Goal: Task Accomplishment & Management: Use online tool/utility

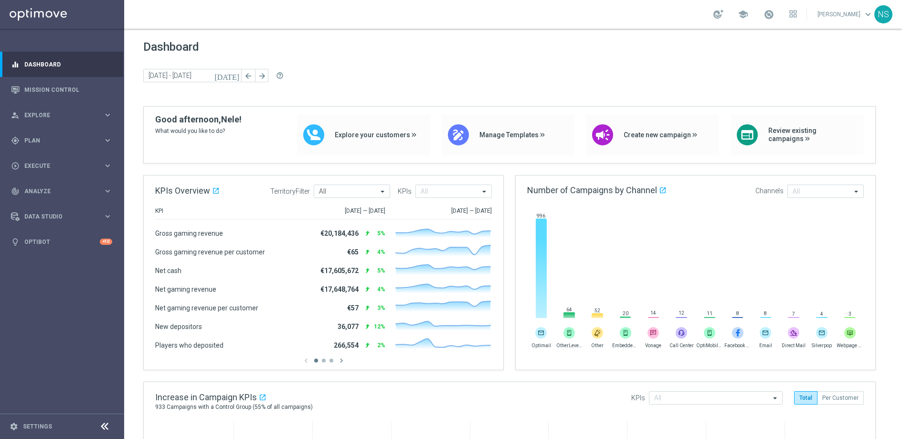
click at [233, 77] on icon "[DATE]" at bounding box center [227, 75] width 26 height 9
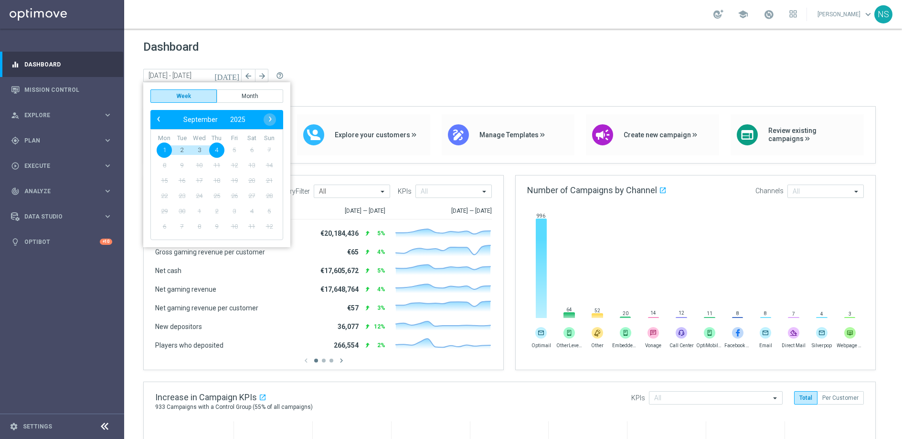
click at [235, 51] on span "Dashboard" at bounding box center [513, 46] width 740 height 13
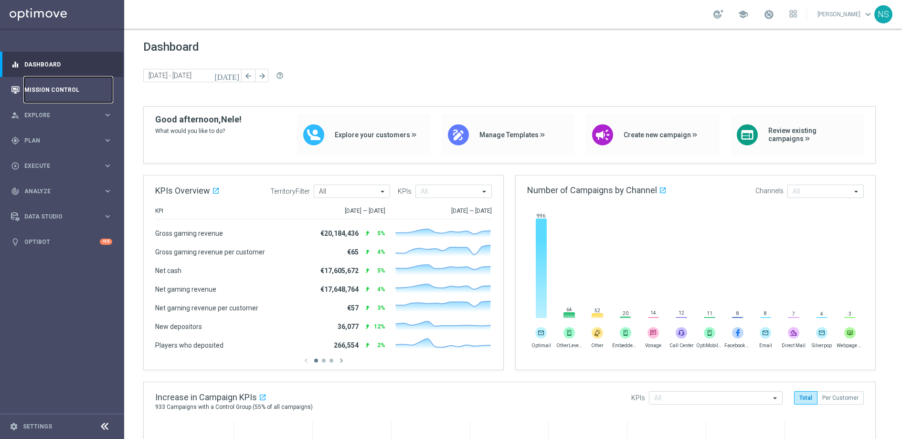
click at [64, 96] on link "Mission Control" at bounding box center [68, 89] width 88 height 25
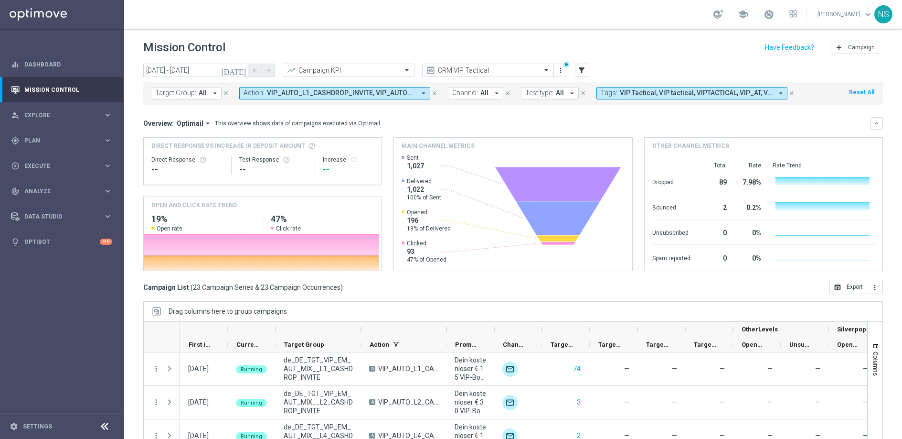
click at [410, 96] on span "VIP_AUTO_L1_CASHDROP_INVITE, VIP_AUTO_L2_CASHDROP_INVITE, VIP_AUTO_L3_CASHDROP_…" at bounding box center [341, 93] width 149 height 8
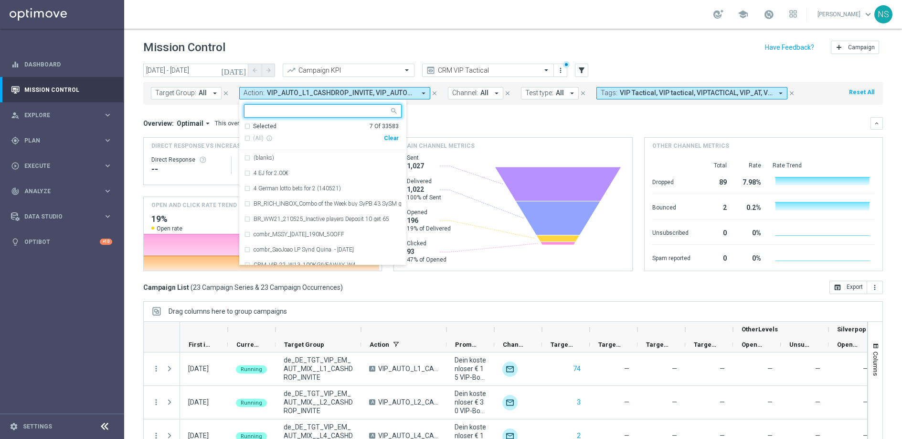
click at [0, 0] on div "Clear" at bounding box center [0, 0] width 0 height 0
click at [330, 107] on input "text" at bounding box center [319, 111] width 140 height 8
paste input "VIP_AUTO_"
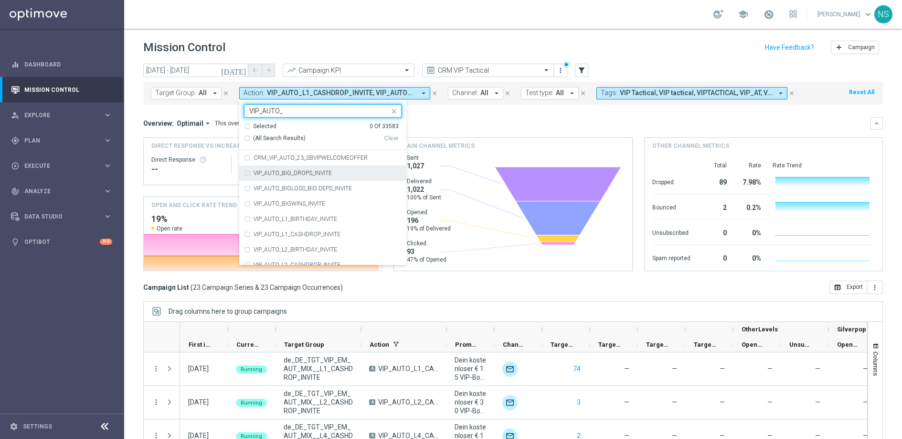
click at [247, 173] on div "VIP_AUTO_BIG_DROPS_INVITE" at bounding box center [323, 172] width 158 height 15
type input "VIP_AUTO_"
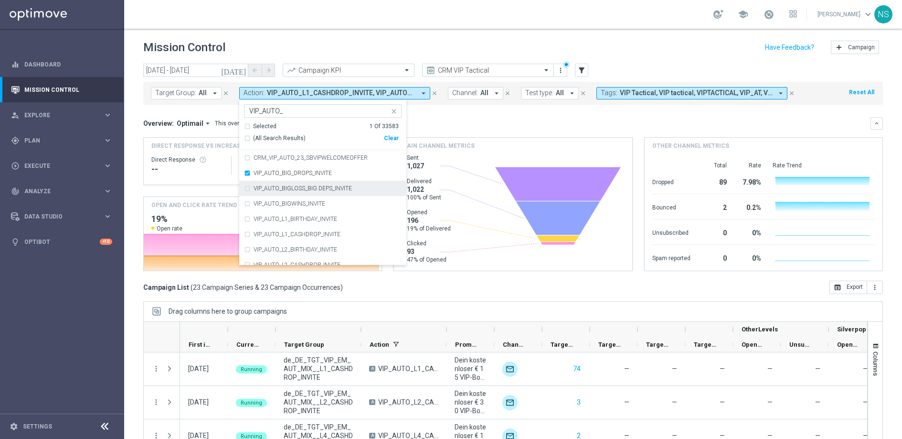
click at [246, 187] on div "VIP_AUTO_BIGLOSS_BIG DEPS_INVITE" at bounding box center [323, 188] width 158 height 15
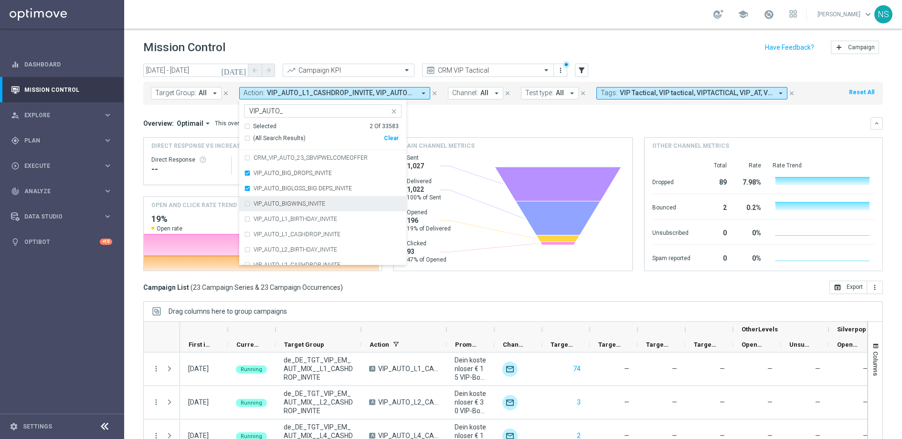
click at [246, 203] on div "VIP_AUTO_BIGWINS_INVITE" at bounding box center [323, 203] width 158 height 15
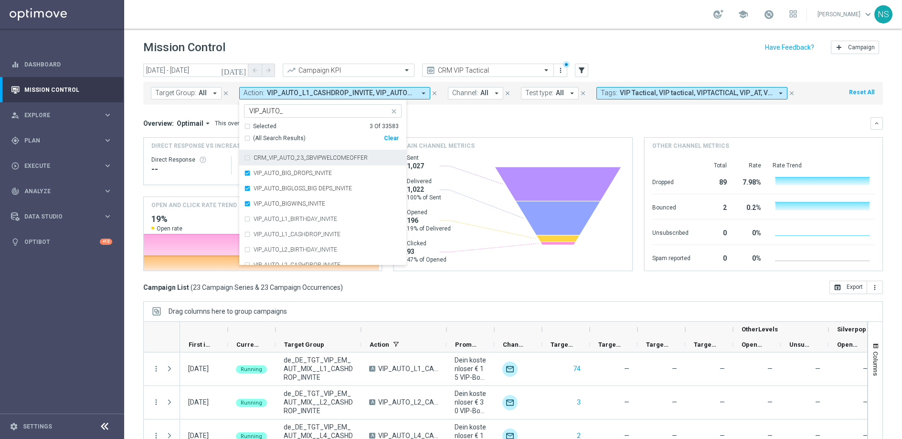
click at [454, 139] on div "Main channel metrics" at bounding box center [513, 146] width 238 height 16
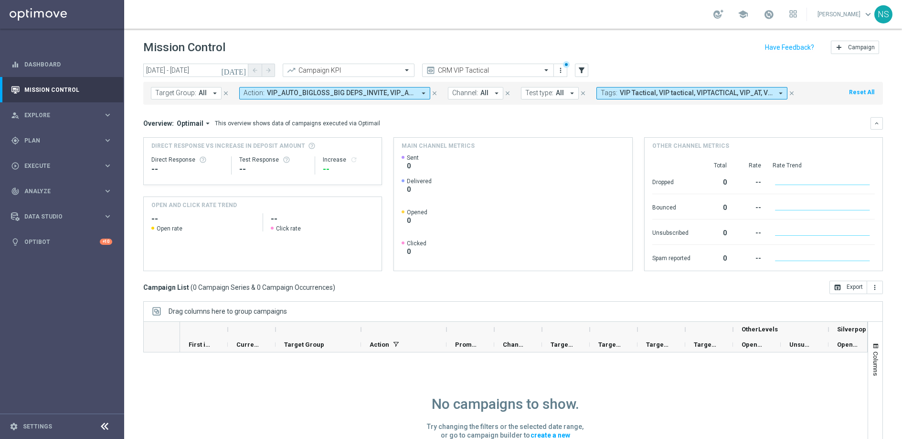
click at [240, 71] on icon "today" at bounding box center [234, 70] width 26 height 9
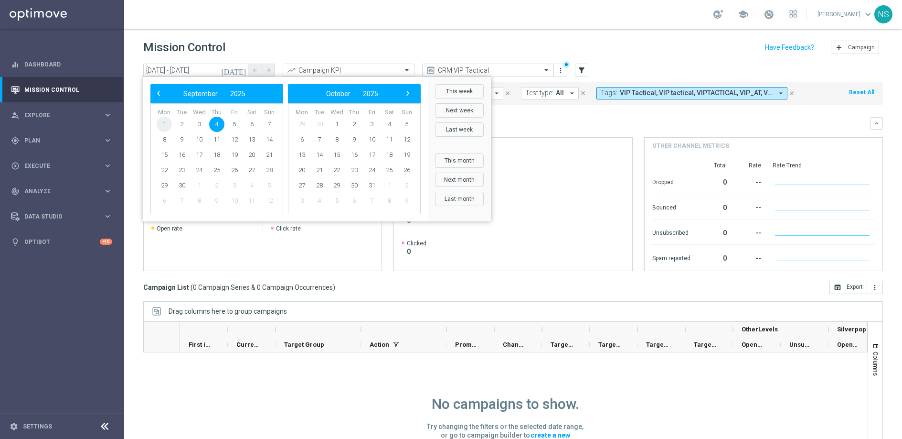
click at [166, 126] on span "1" at bounding box center [164, 124] width 15 height 15
click at [154, 93] on span "‹" at bounding box center [158, 93] width 12 height 12
click at [235, 120] on span "1" at bounding box center [234, 124] width 15 height 15
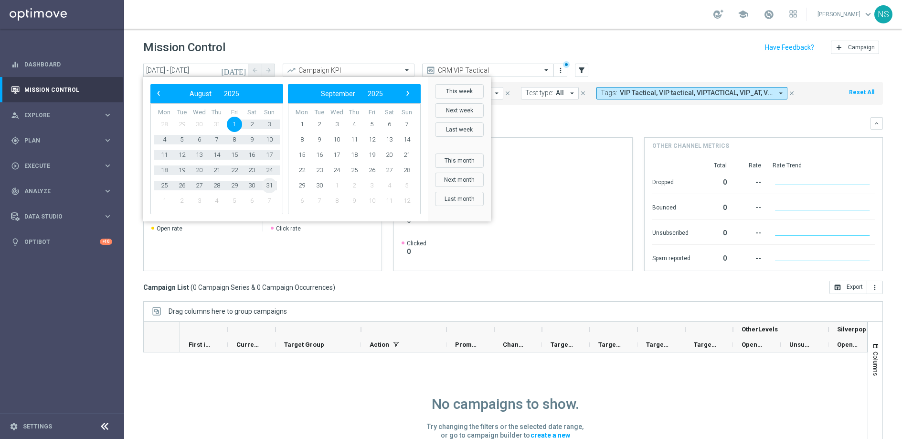
click at [263, 188] on span "31" at bounding box center [269, 185] width 15 height 15
type input "01 Aug 2025 - 31 Aug 2025"
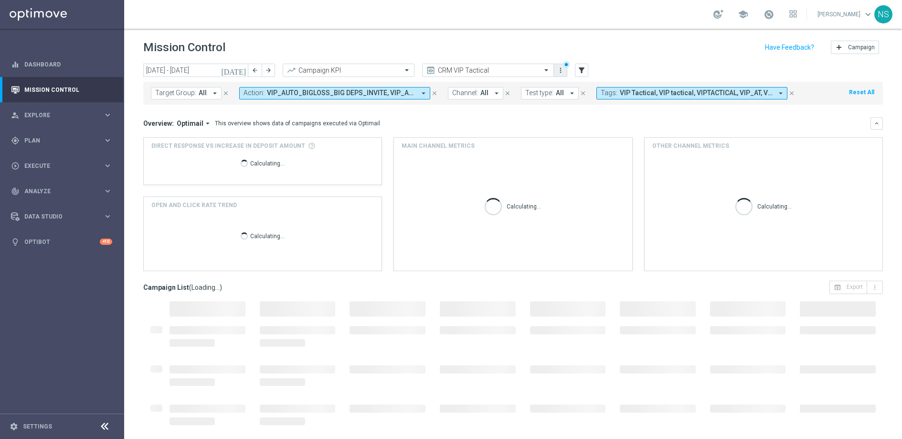
click at [557, 73] on icon "more_vert" at bounding box center [561, 70] width 8 height 8
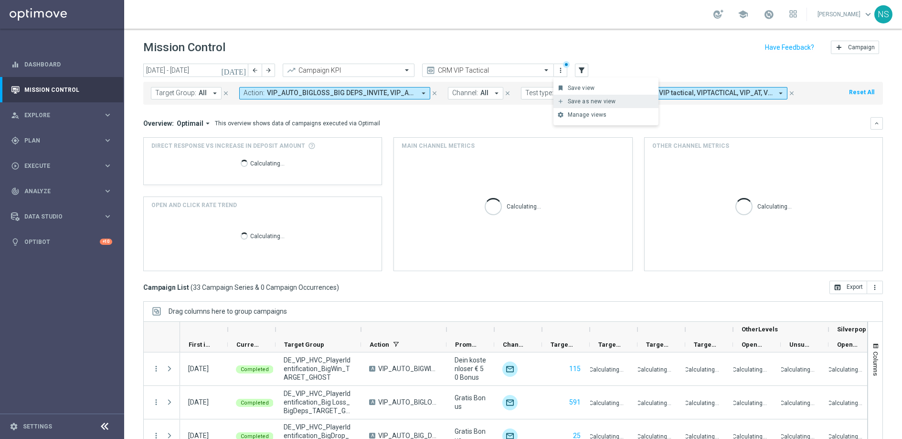
click at [564, 107] on div "add Save as new view Primary views can not be edited" at bounding box center [606, 101] width 105 height 13
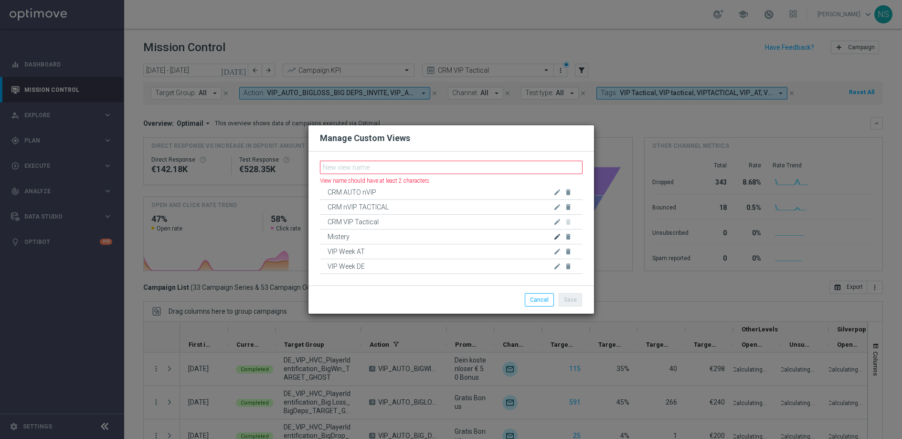
click at [554, 233] on icon "edit" at bounding box center [558, 237] width 8 height 8
click at [330, 235] on input "Mistery" at bounding box center [451, 235] width 263 height 13
type input "Mystery"
click at [411, 262] on span "VIP Week DE" at bounding box center [437, 266] width 218 height 14
click at [375, 167] on input "text" at bounding box center [451, 166] width 263 height 13
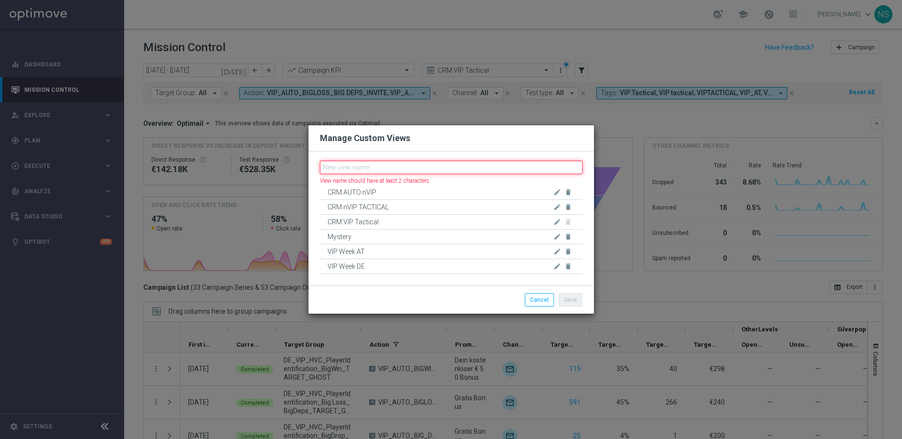
click at [351, 168] on input "text" at bounding box center [451, 166] width 263 height 13
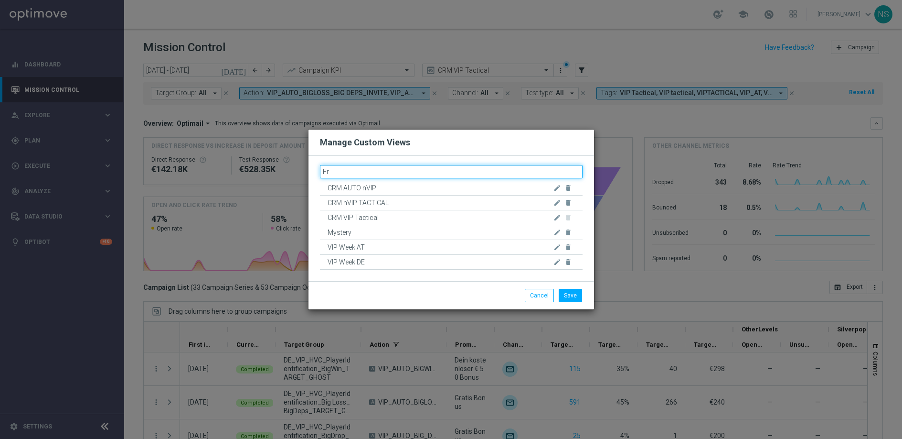
type input "F"
type input "VIP Friday drop"
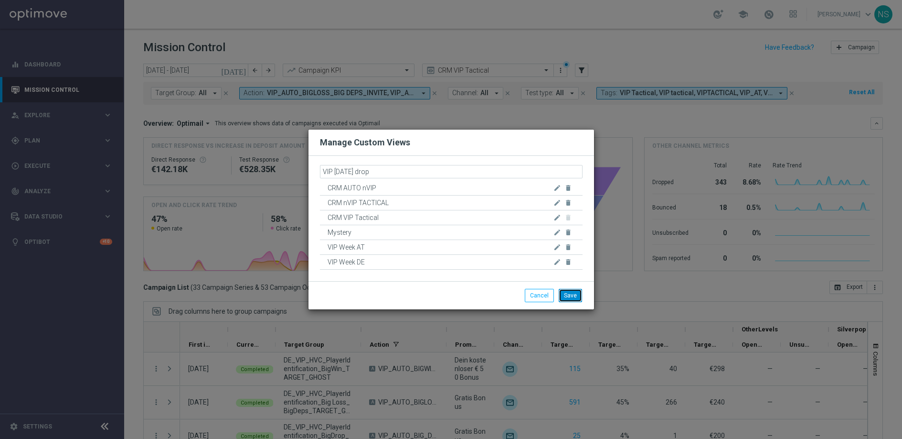
click at [576, 299] on button "Save" at bounding box center [570, 295] width 23 height 13
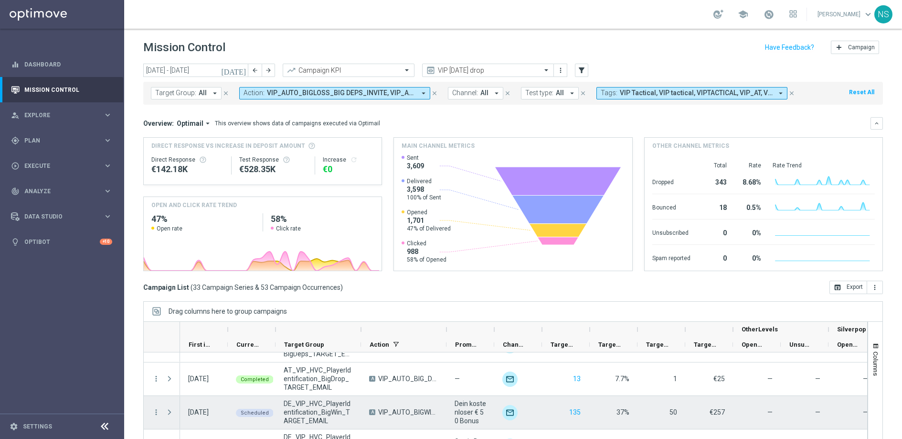
scroll to position [757, 0]
click at [170, 413] on span at bounding box center [169, 414] width 9 height 8
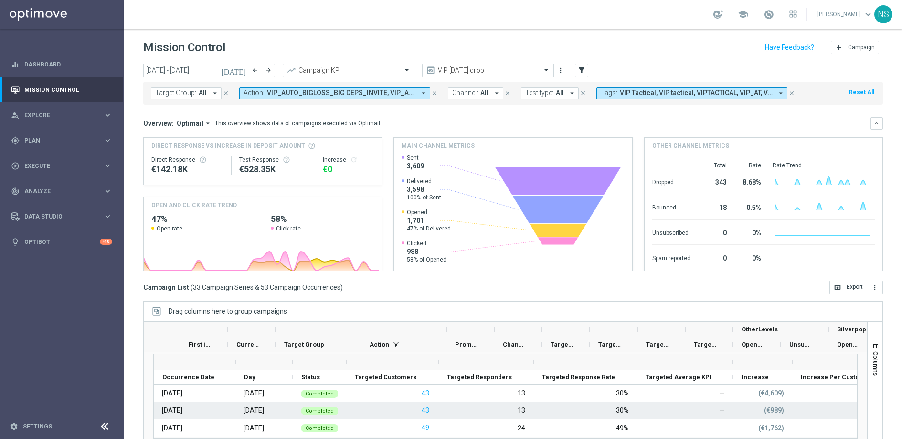
scroll to position [845, 0]
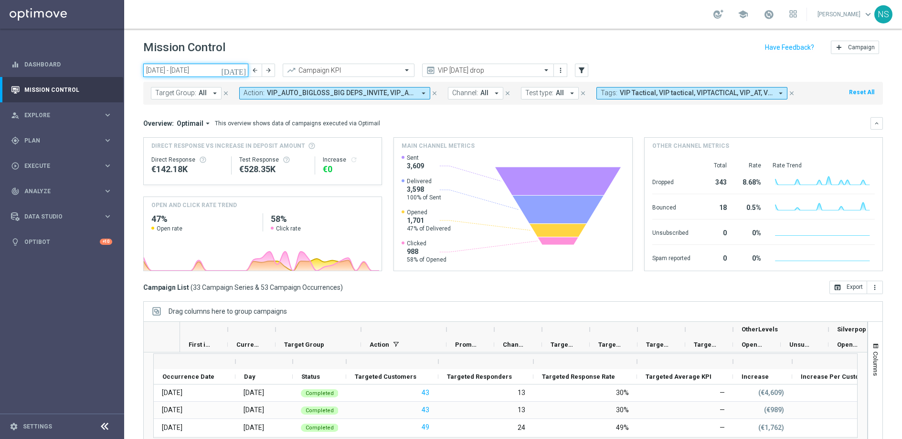
click at [235, 71] on input "01 Aug 2025 - 31 Aug 2025" at bounding box center [195, 70] width 105 height 13
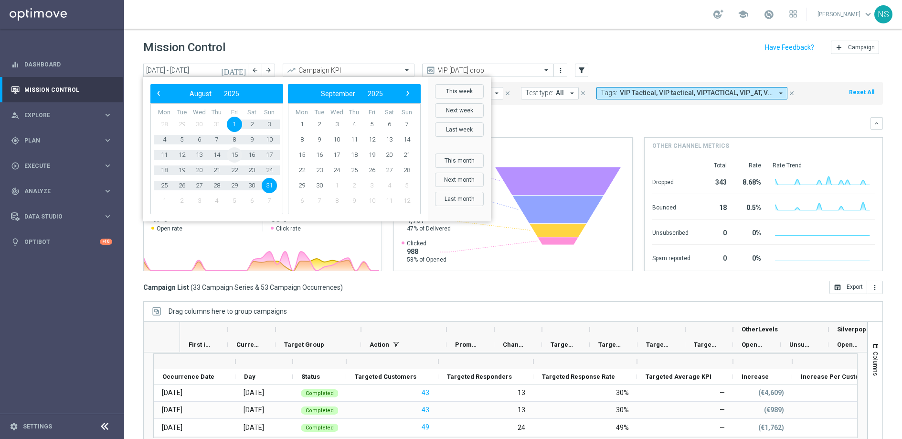
click at [234, 158] on span "15" at bounding box center [234, 154] width 15 height 15
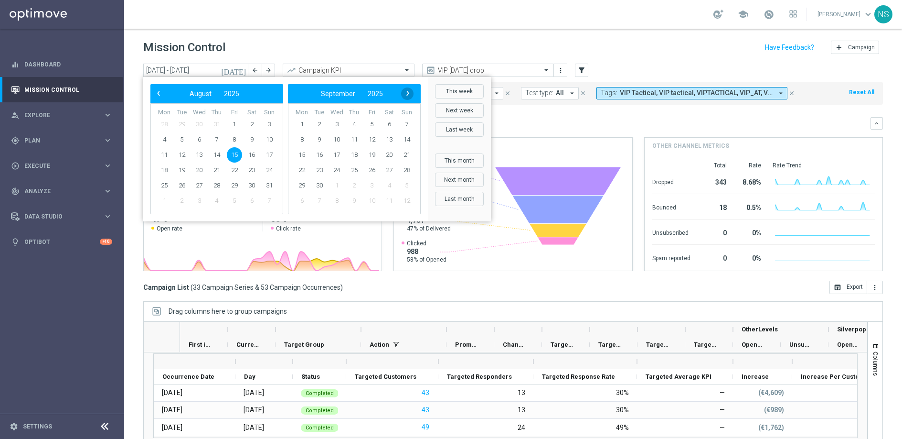
click at [407, 94] on span "›" at bounding box center [408, 93] width 12 height 12
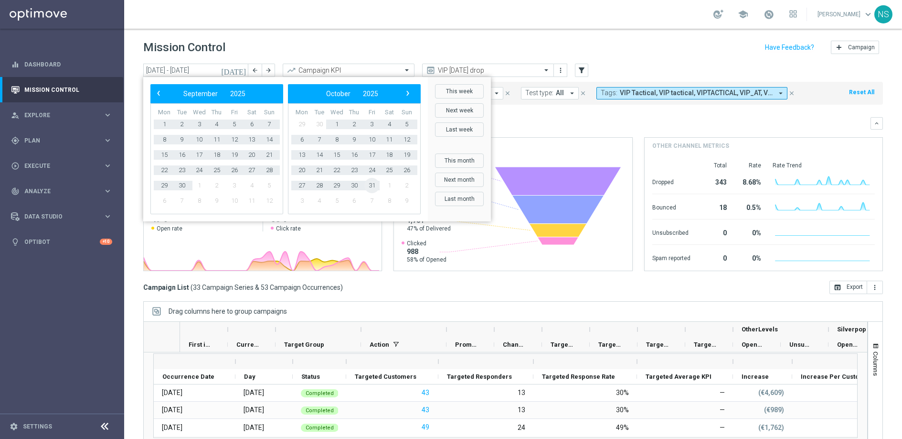
click at [374, 182] on span "31" at bounding box center [371, 185] width 15 height 15
type input "15 Aug 2025 - 31 Oct 2025"
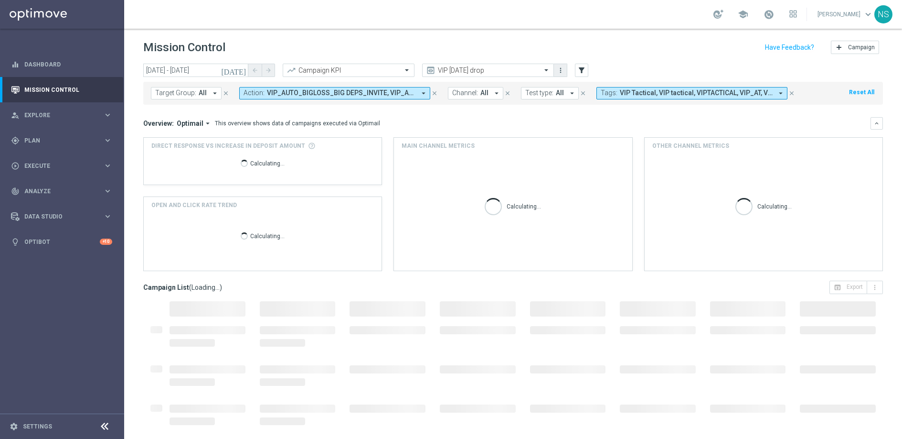
click at [564, 72] on icon "more_vert" at bounding box center [561, 70] width 8 height 8
click at [562, 24] on div "school Nele Sauer keyboard_arrow_down NS" at bounding box center [513, 14] width 778 height 29
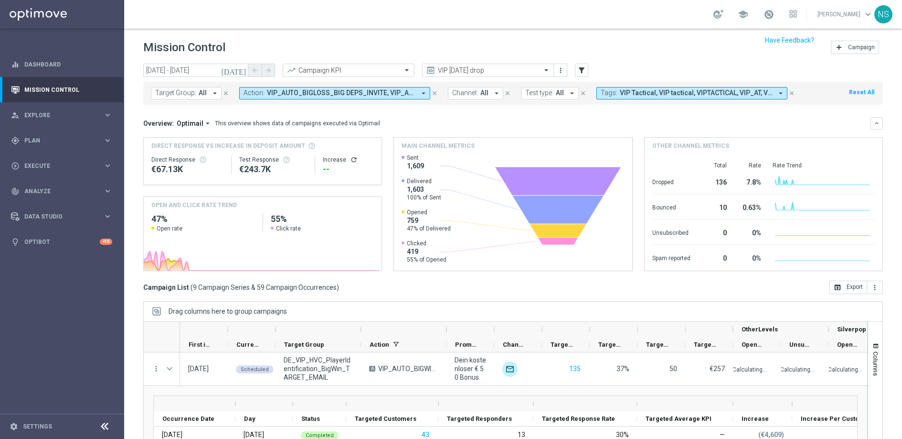
scroll to position [39, 0]
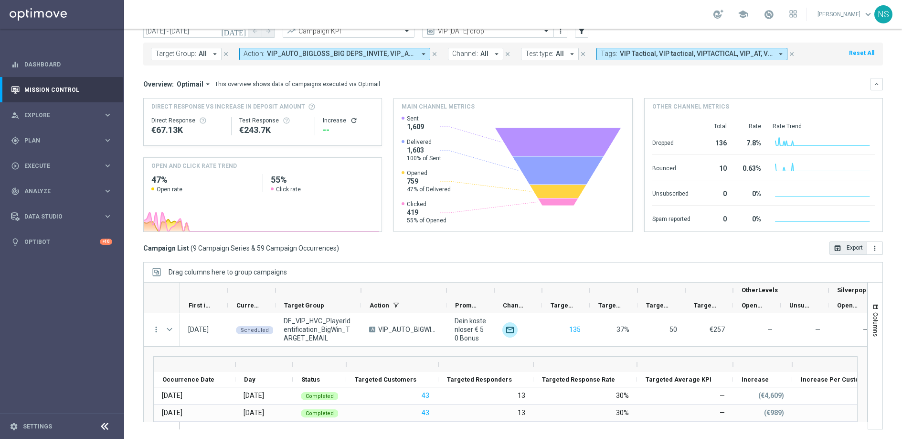
click at [839, 247] on button "open_in_browser Export" at bounding box center [849, 247] width 38 height 13
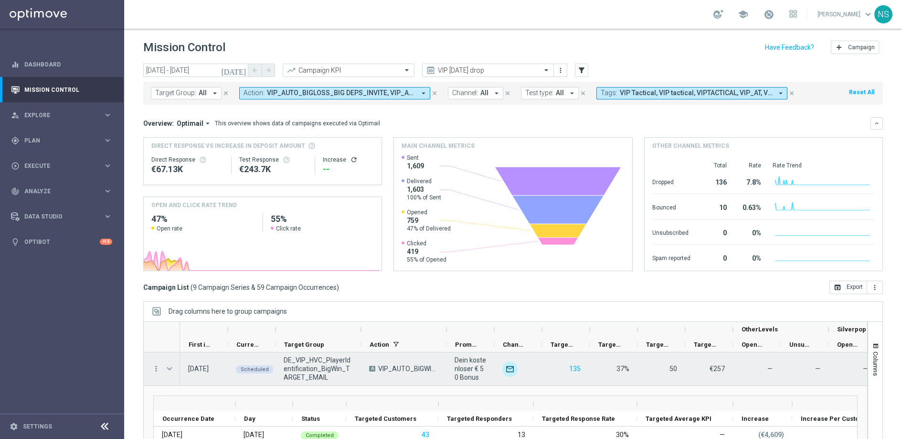
click at [168, 367] on span "Press SPACE to select this row." at bounding box center [169, 368] width 9 height 8
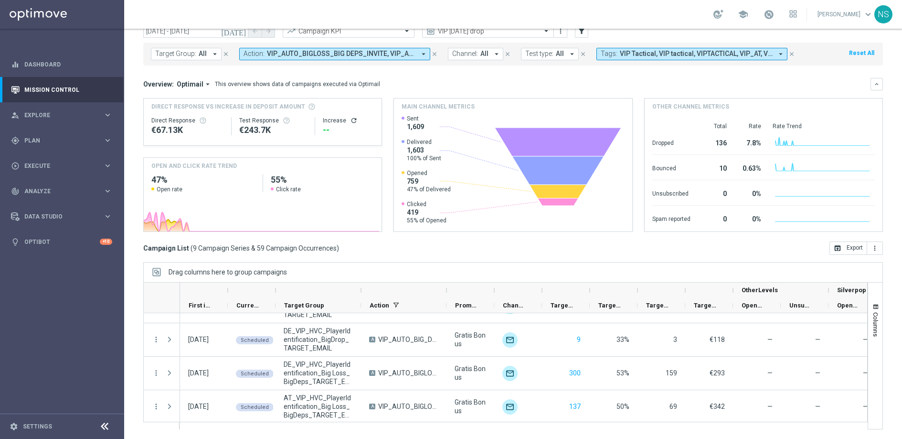
scroll to position [193, 0]
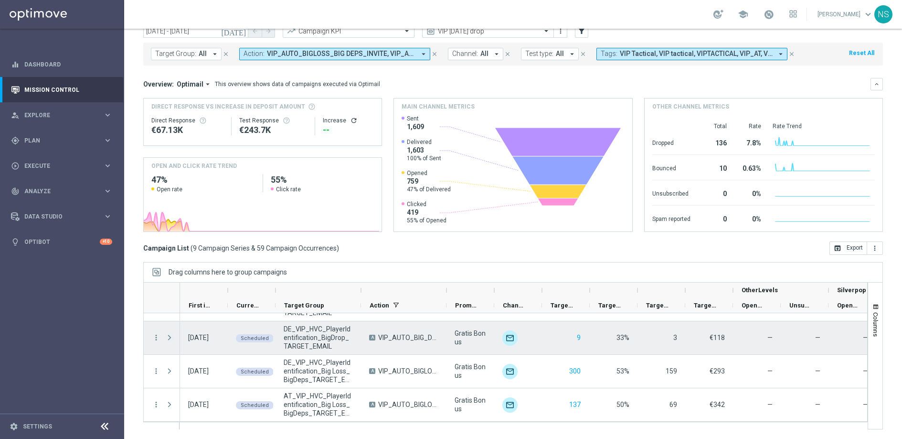
click at [169, 333] on span "Press SPACE to select this row." at bounding box center [169, 337] width 9 height 8
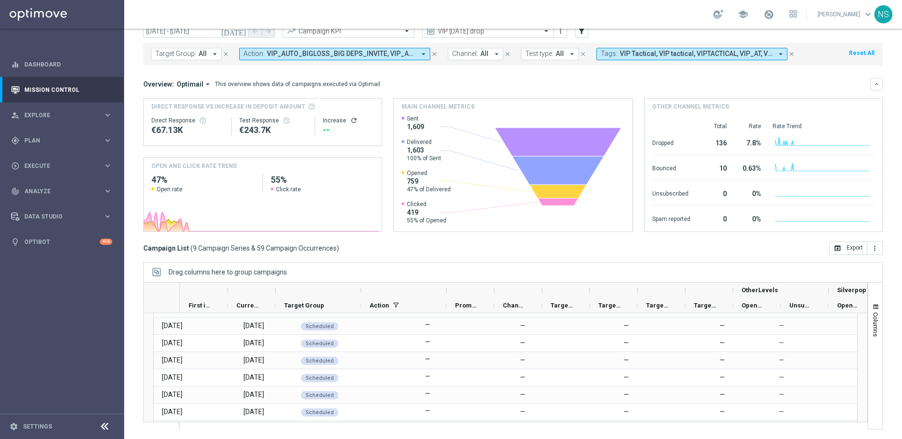
scroll to position [390, 0]
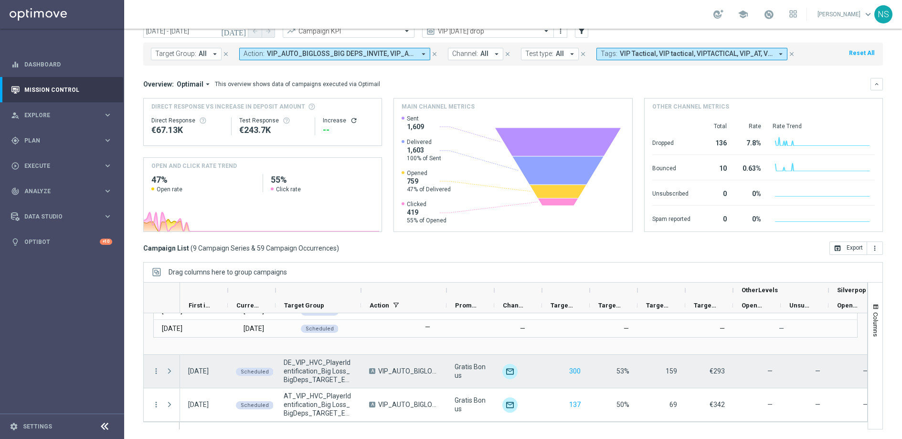
click at [169, 374] on span "Press SPACE to select this row." at bounding box center [169, 371] width 9 height 8
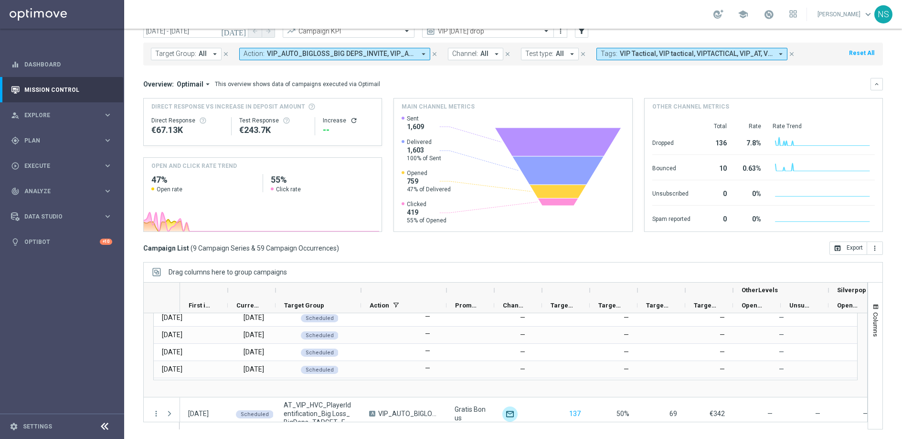
scroll to position [587, 0]
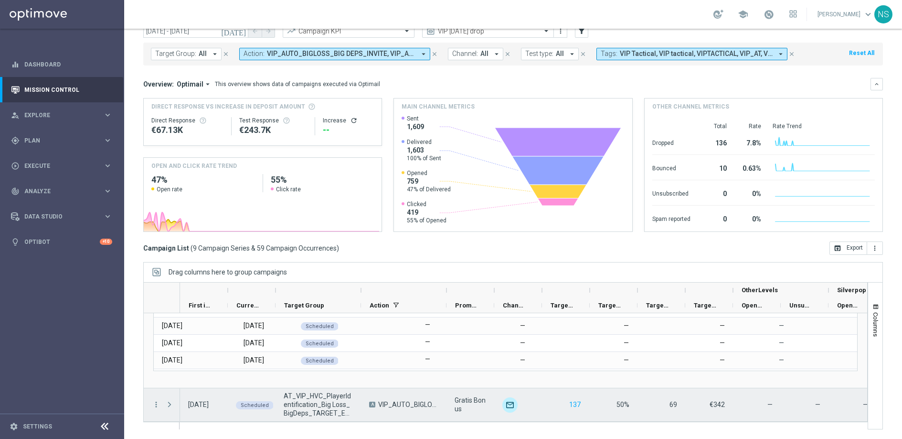
click at [171, 406] on span "Press SPACE to select this row." at bounding box center [169, 404] width 9 height 8
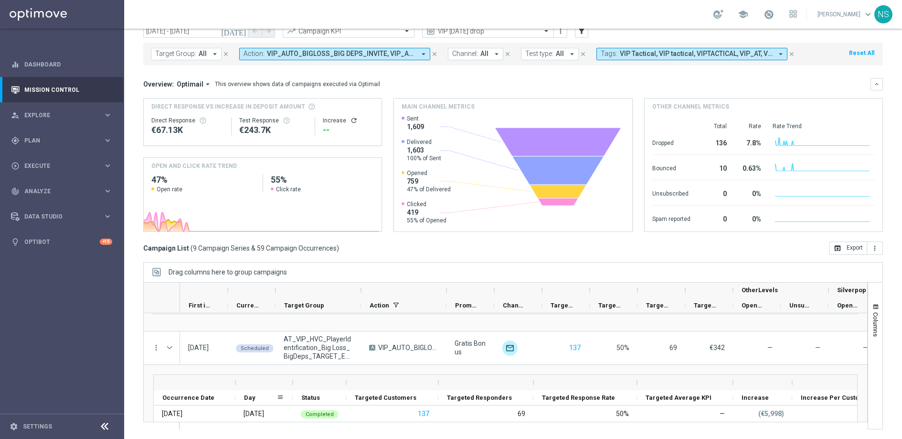
scroll to position [638, 0]
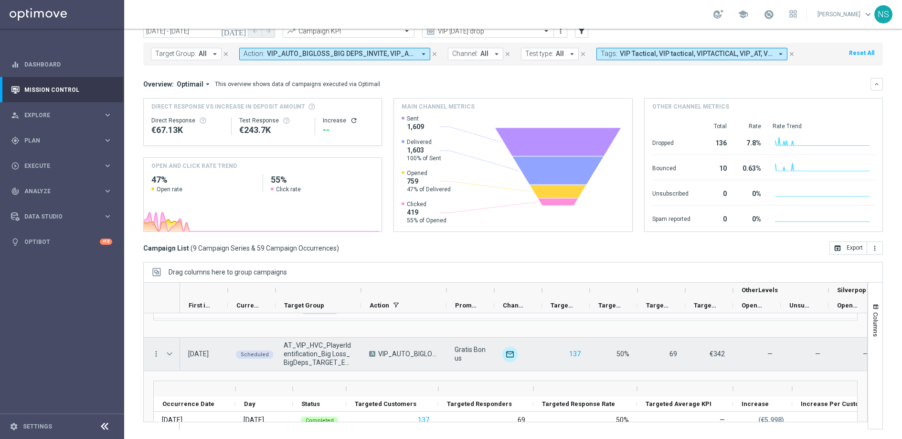
click at [171, 353] on span "Press SPACE to select this row." at bounding box center [169, 354] width 9 height 8
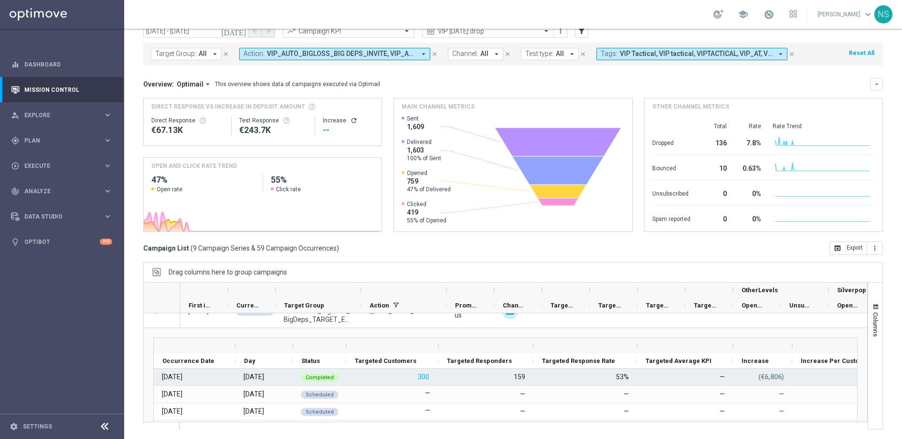
scroll to position [431, 0]
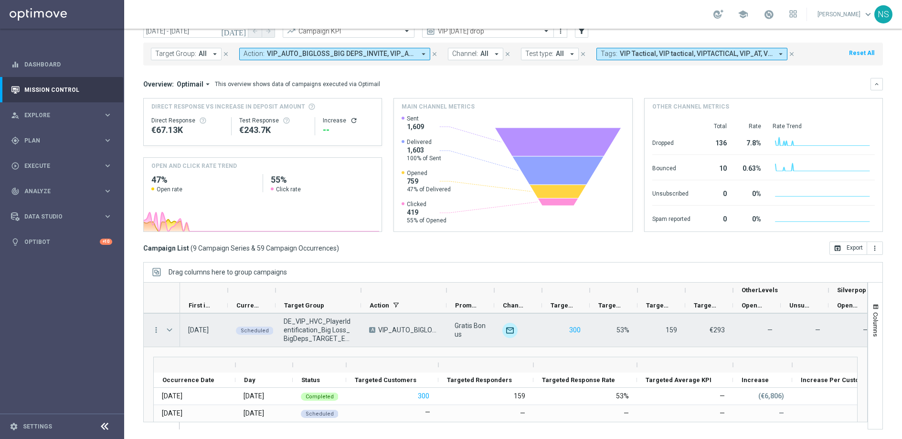
click at [171, 327] on span "Press SPACE to select this row." at bounding box center [169, 330] width 9 height 8
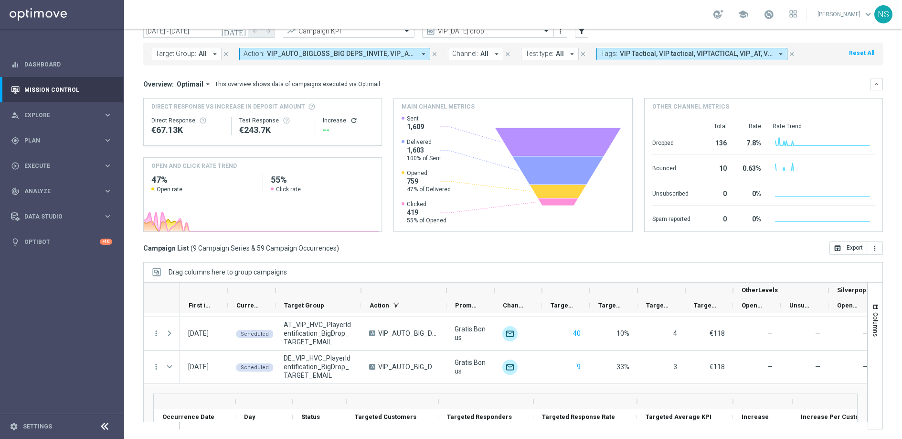
scroll to position [188, 0]
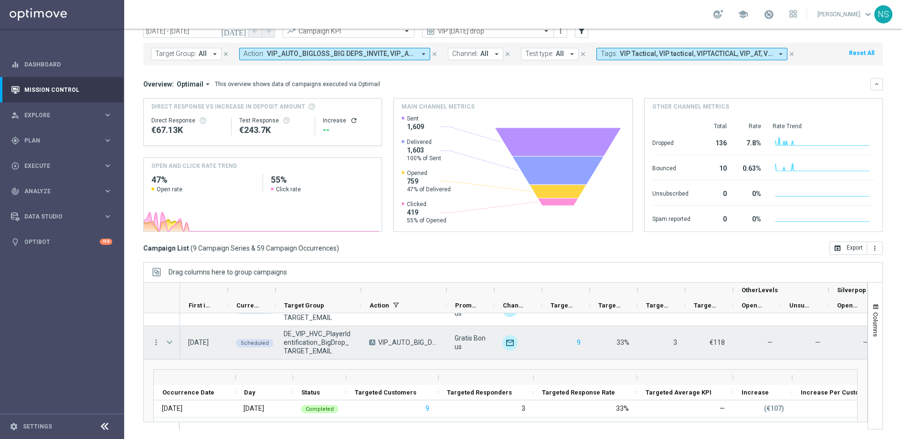
click at [169, 341] on span at bounding box center [169, 342] width 9 height 8
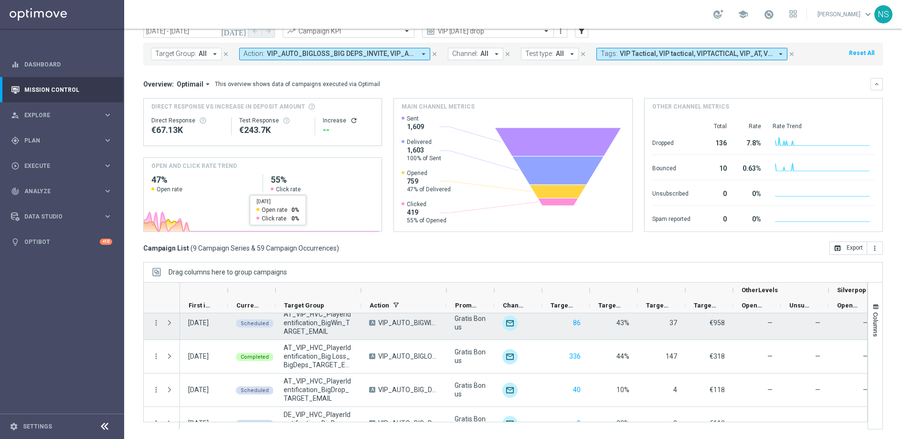
scroll to position [0, 0]
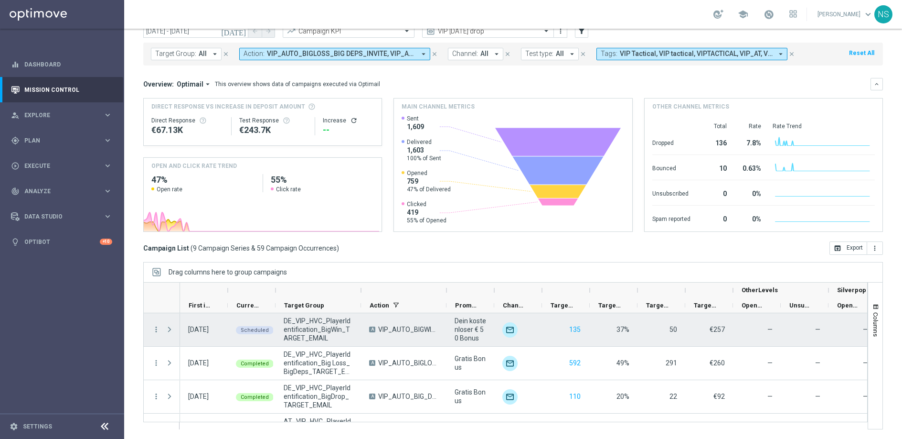
click at [168, 327] on span at bounding box center [169, 329] width 9 height 8
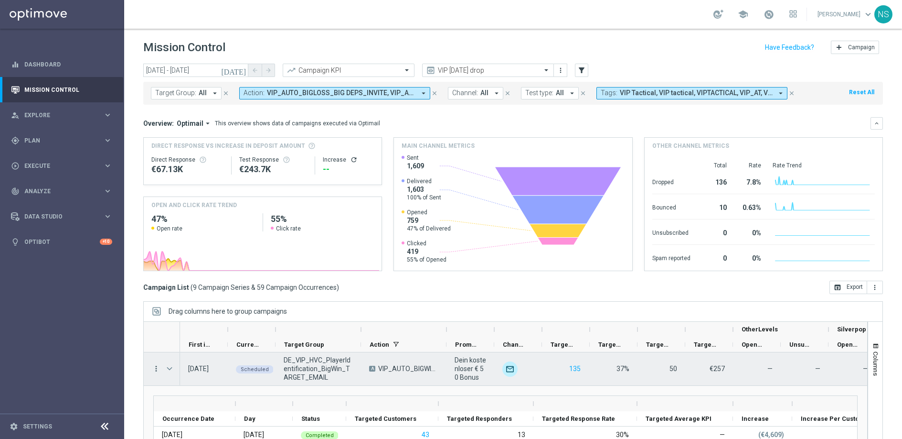
click at [157, 370] on icon "more_vert" at bounding box center [156, 368] width 9 height 9
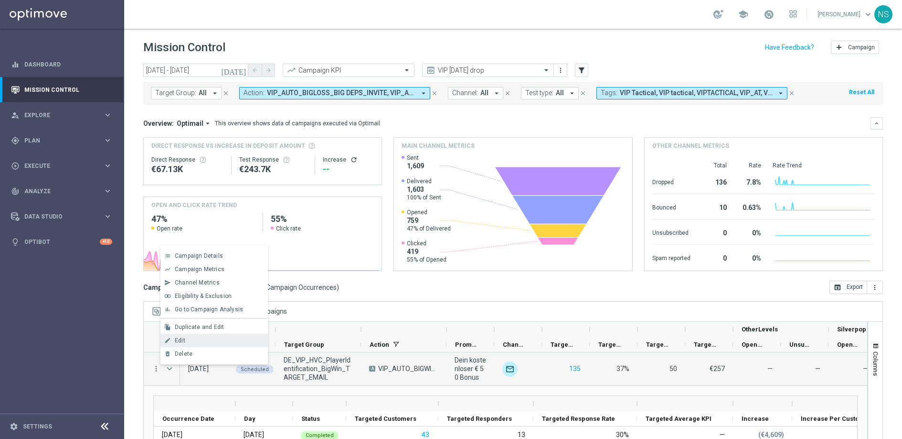
click at [198, 342] on div "Edit" at bounding box center [219, 340] width 89 height 7
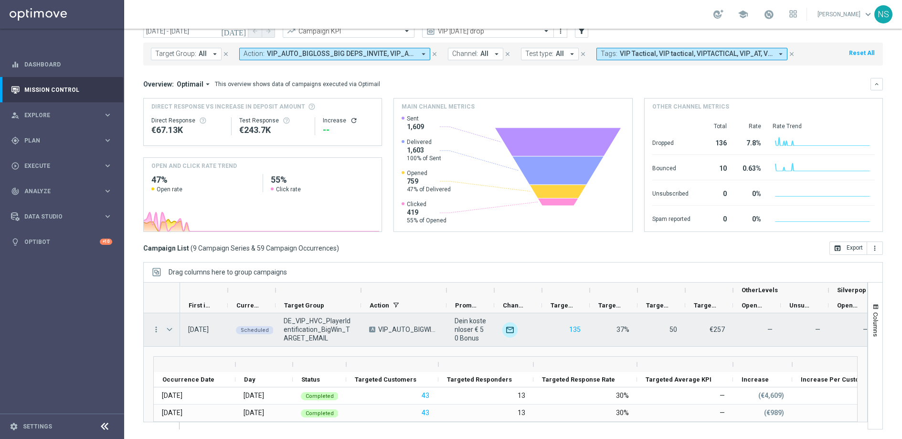
click at [171, 326] on span "Press SPACE to select this row." at bounding box center [169, 329] width 9 height 8
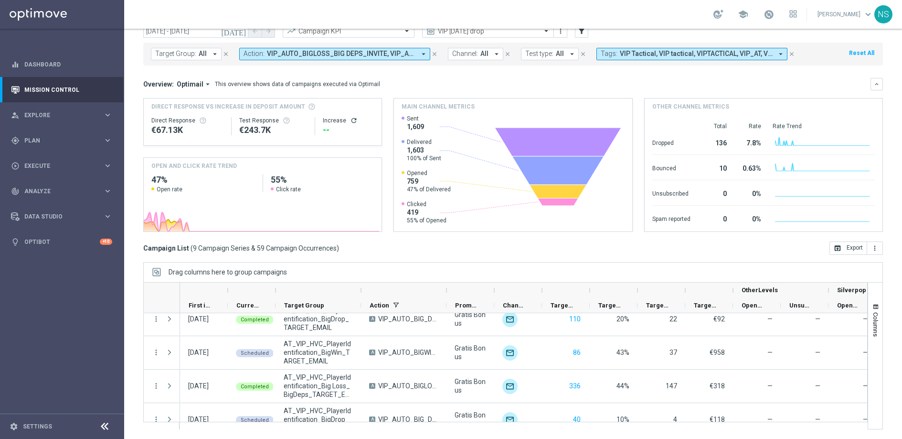
scroll to position [79, 0]
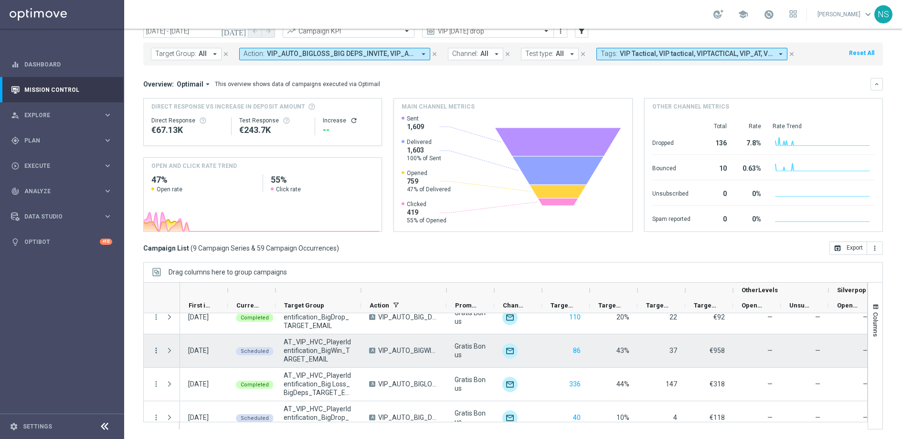
click at [158, 349] on icon "more_vert" at bounding box center [156, 350] width 9 height 9
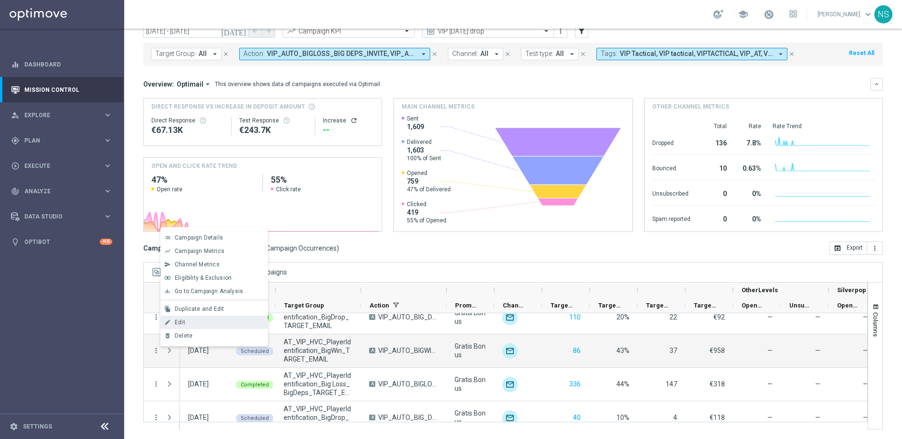
click at [198, 324] on div "Edit" at bounding box center [219, 322] width 89 height 7
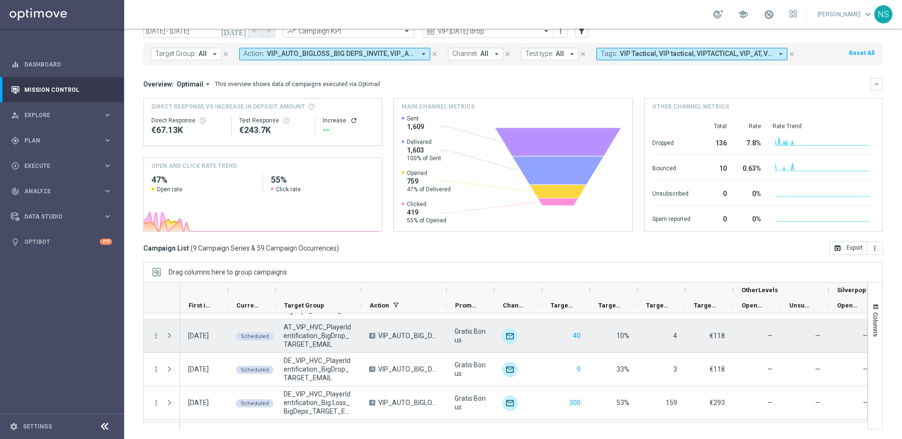
scroll to position [161, 0]
click at [166, 333] on span at bounding box center [169, 335] width 9 height 8
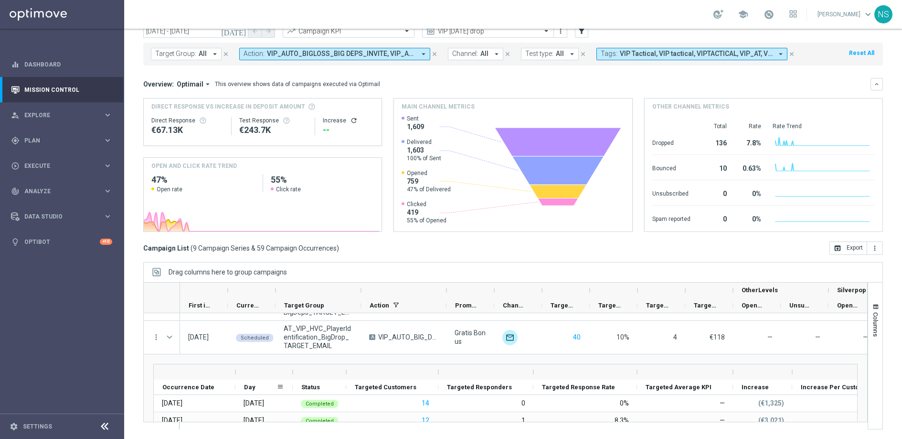
scroll to position [155, 0]
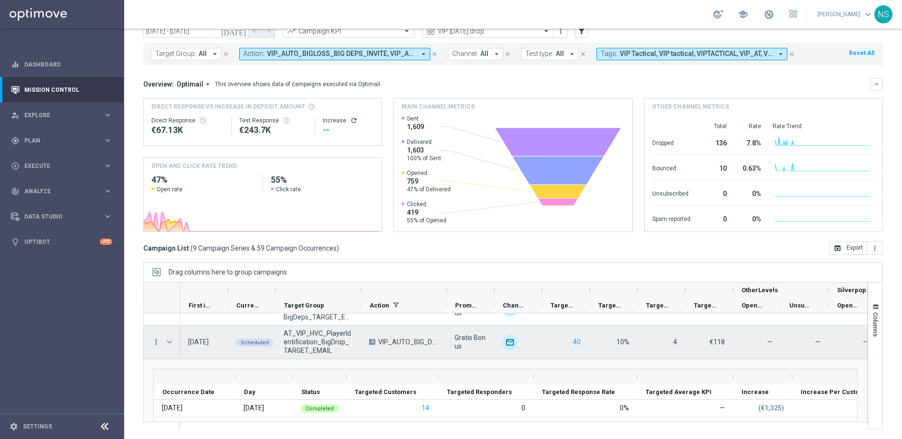
click at [156, 340] on icon "more_vert" at bounding box center [156, 341] width 9 height 9
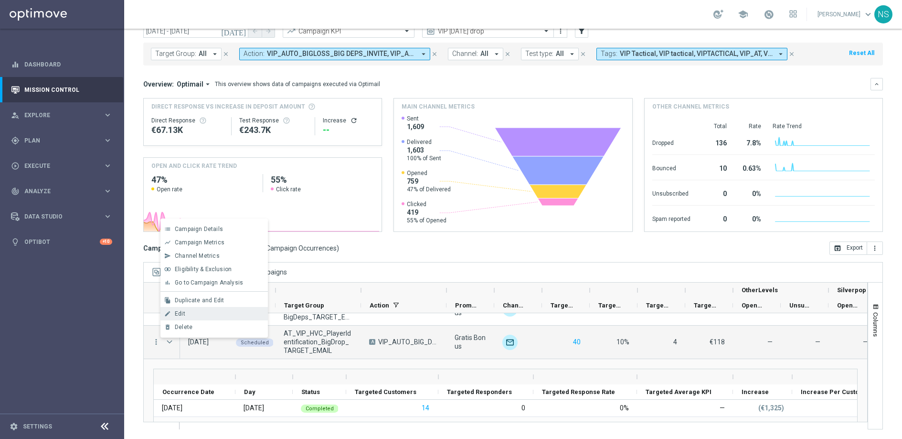
click at [192, 317] on div "edit Edit" at bounding box center [213, 313] width 107 height 13
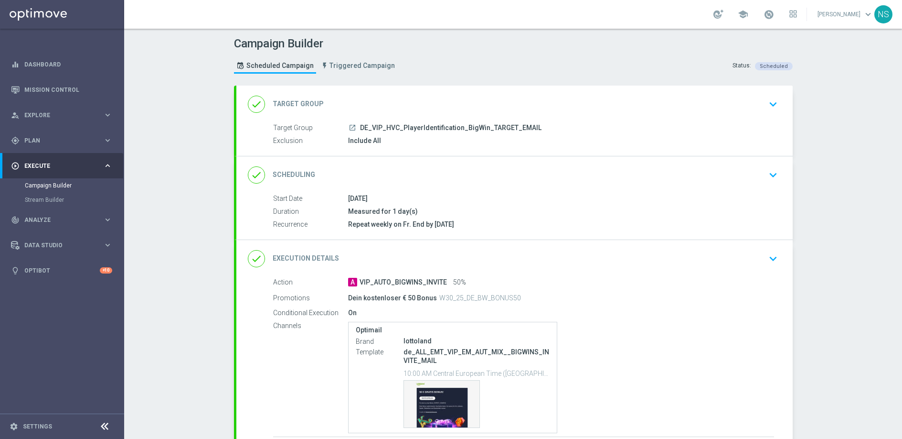
click at [422, 174] on div "done Scheduling keyboard_arrow_down" at bounding box center [515, 175] width 534 height 18
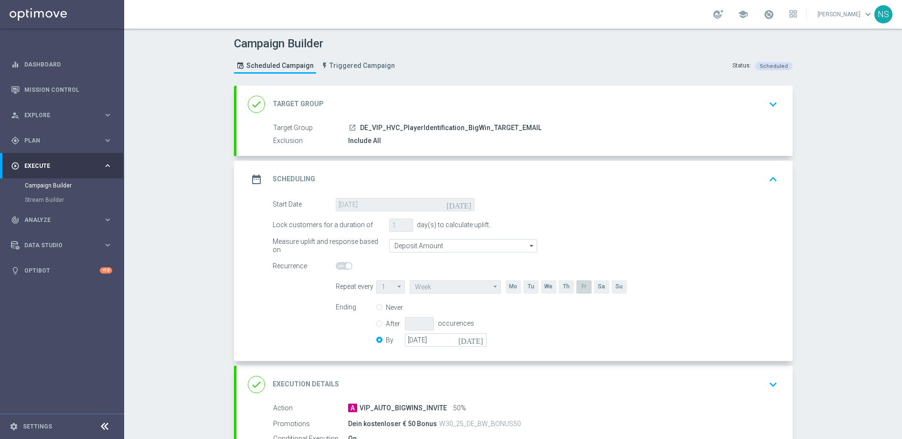
click at [379, 305] on div "Never" at bounding box center [437, 306] width 122 height 13
click at [376, 305] on input "Never" at bounding box center [379, 308] width 6 height 6
radio input "true"
radio input "false"
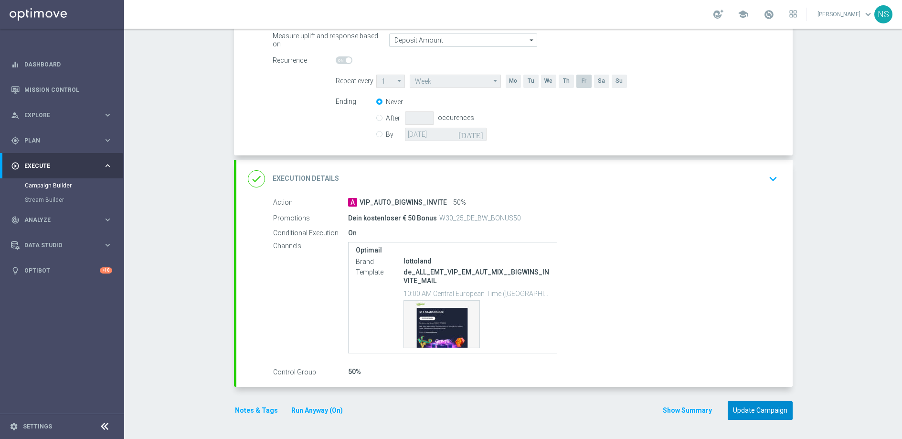
click at [759, 416] on button "Update Campaign" at bounding box center [760, 410] width 65 height 19
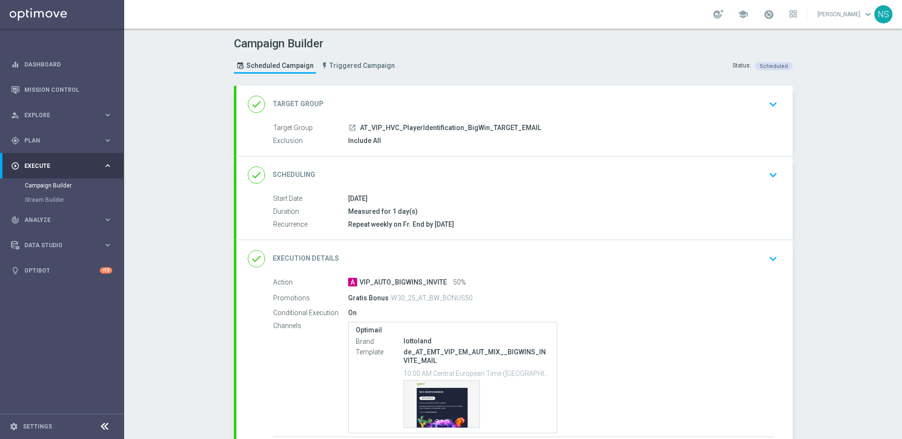
click at [386, 163] on div "done Scheduling keyboard_arrow_down" at bounding box center [514, 174] width 556 height 37
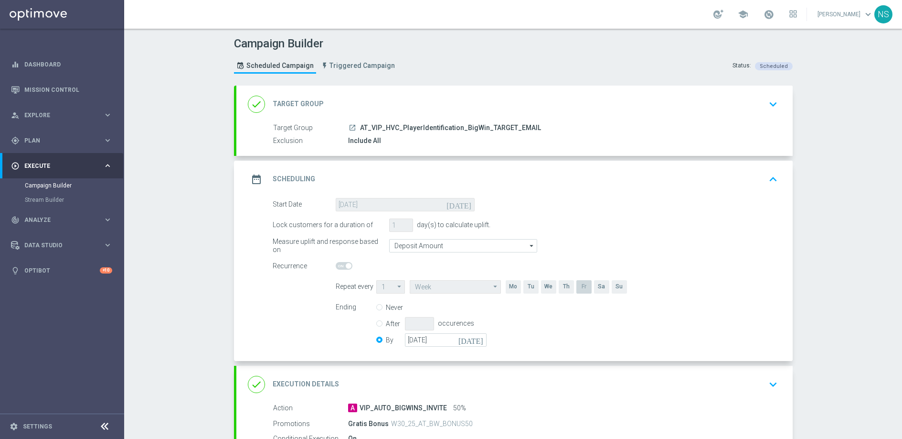
click at [376, 308] on input "Never" at bounding box center [379, 308] width 6 height 6
radio input "true"
radio input "false"
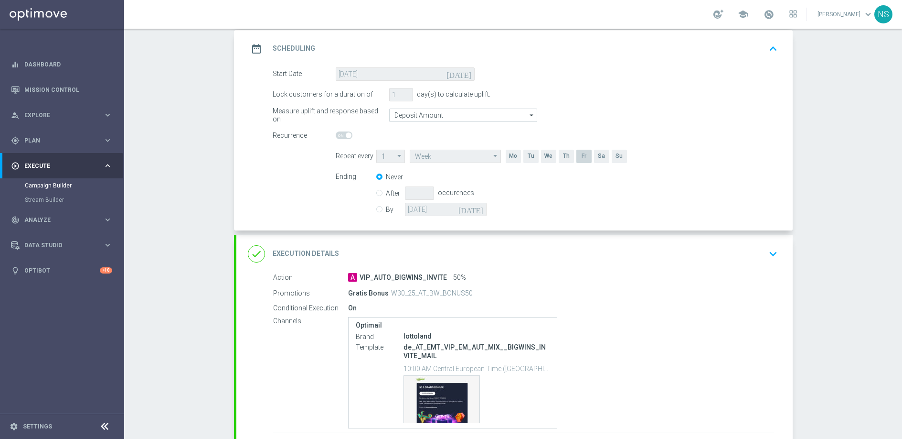
scroll to position [205, 0]
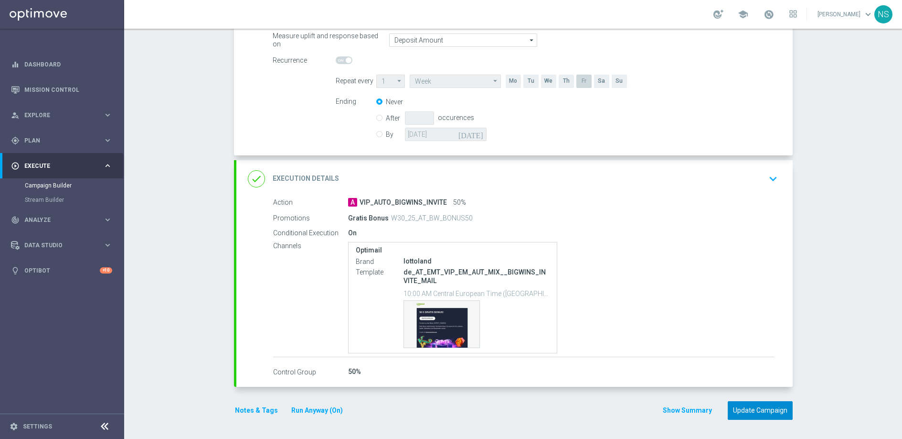
click at [745, 410] on button "Update Campaign" at bounding box center [760, 410] width 65 height 19
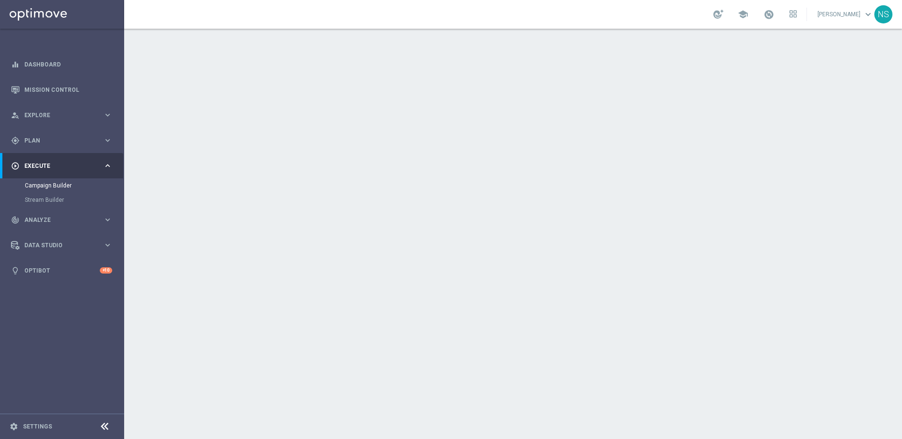
scroll to position [80, 0]
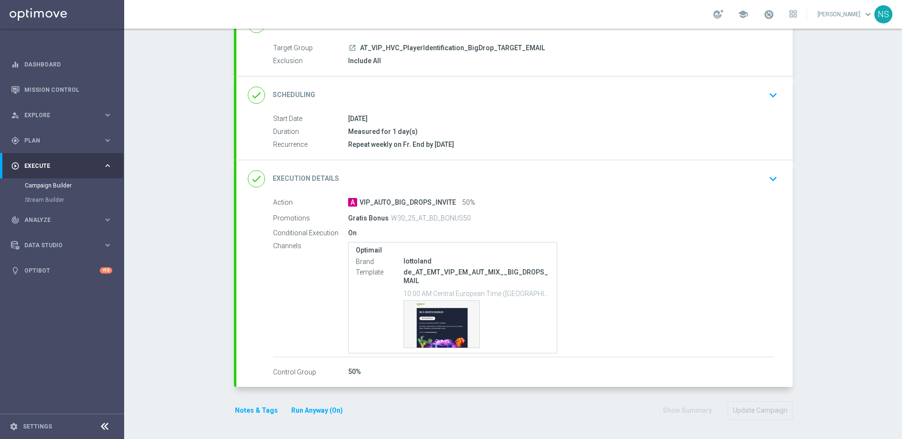
click at [607, 193] on div "done Execution Details keyboard_arrow_down" at bounding box center [514, 178] width 556 height 37
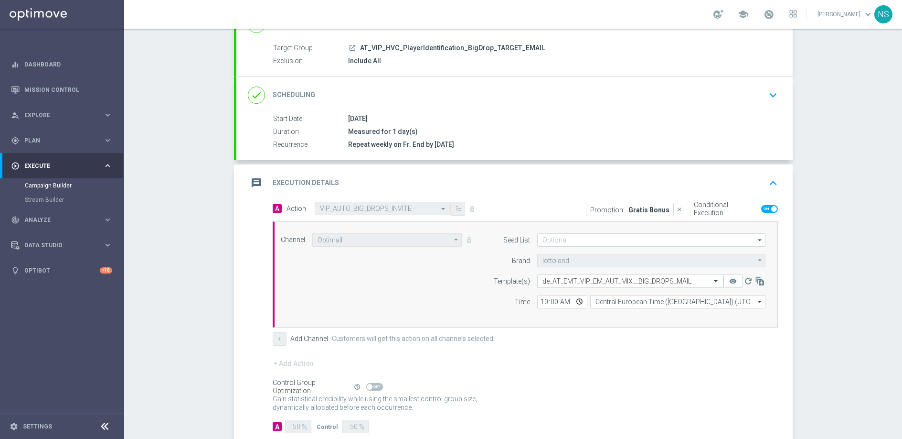
click at [494, 85] on div "done Scheduling keyboard_arrow_down" at bounding box center [514, 94] width 556 height 37
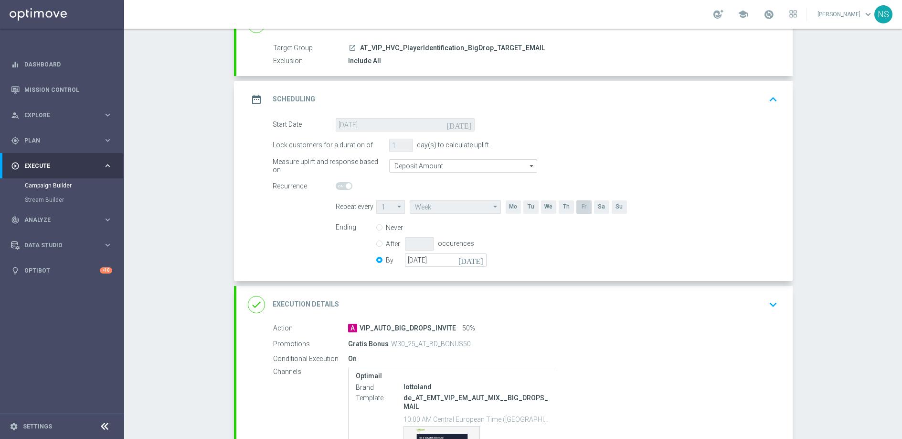
click at [376, 229] on input "Never" at bounding box center [379, 228] width 6 height 6
radio input "true"
radio input "false"
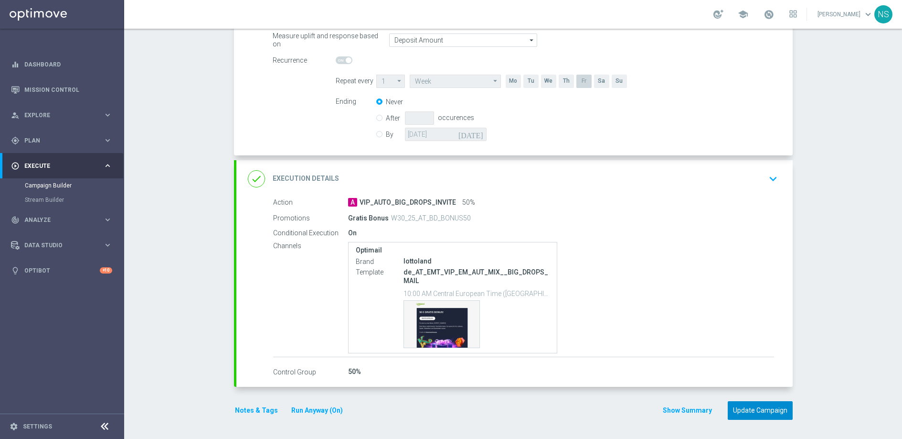
click at [739, 407] on button "Update Campaign" at bounding box center [760, 410] width 65 height 19
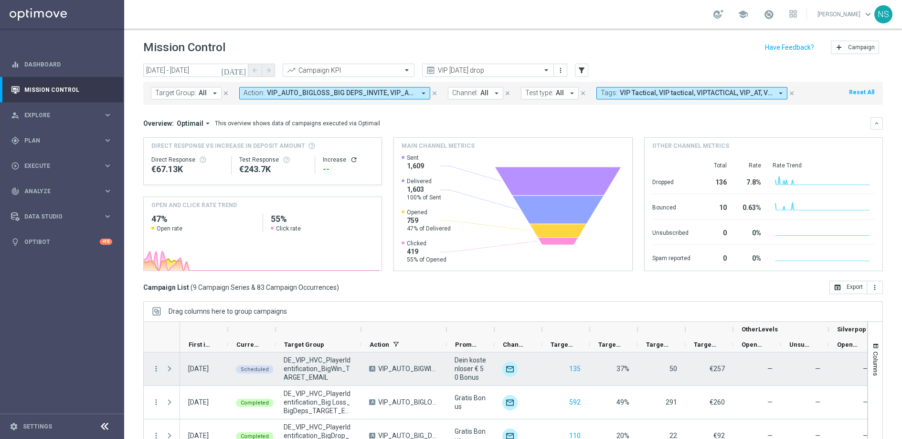
click at [170, 367] on span "Press SPACE to select this row." at bounding box center [169, 368] width 9 height 8
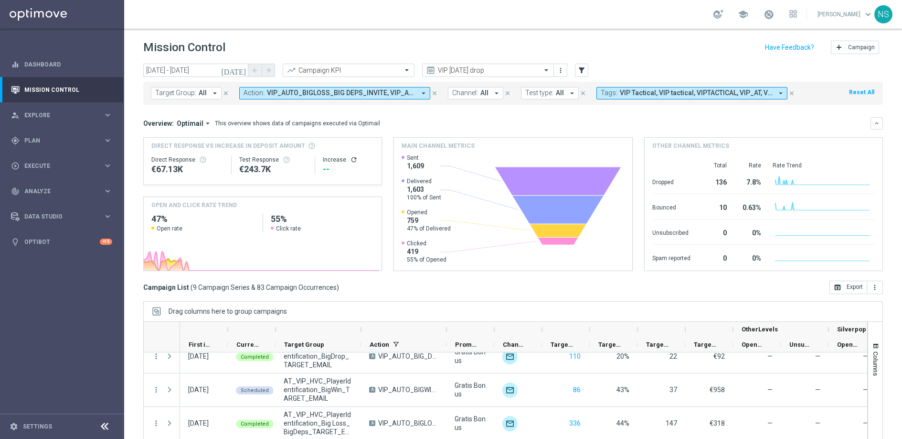
scroll to position [280, 0]
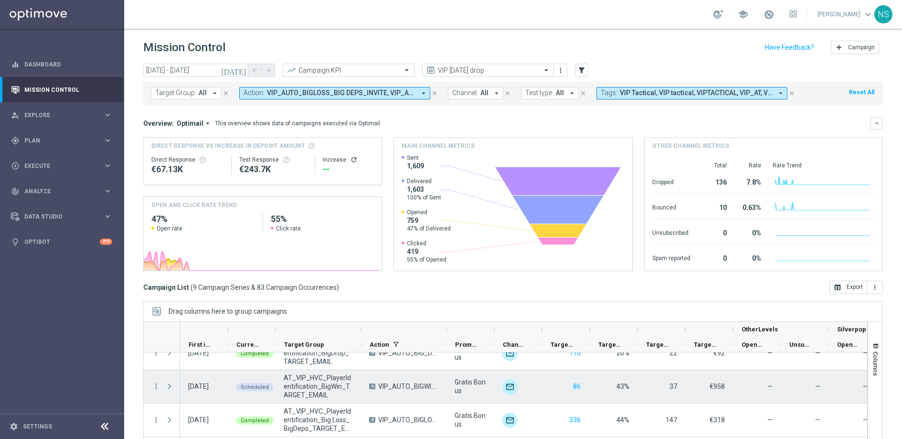
click at [172, 385] on span "Press SPACE to select this row." at bounding box center [169, 386] width 9 height 8
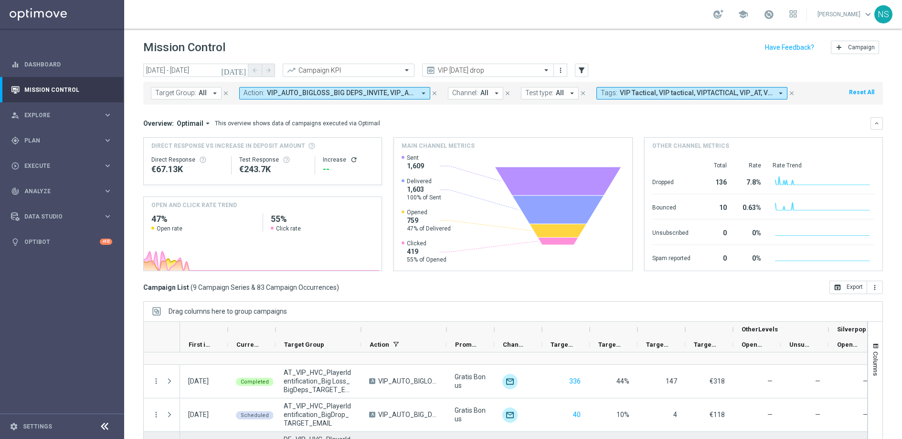
scroll to position [513, 0]
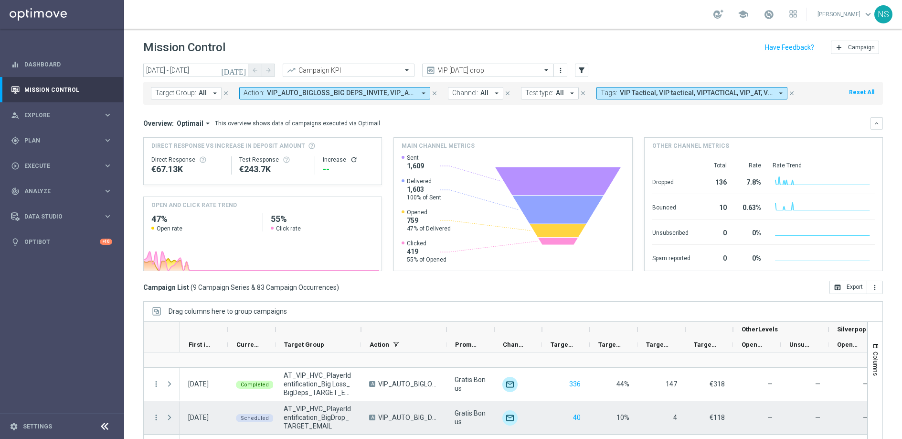
click at [170, 415] on span "Press SPACE to select this row." at bounding box center [169, 417] width 9 height 8
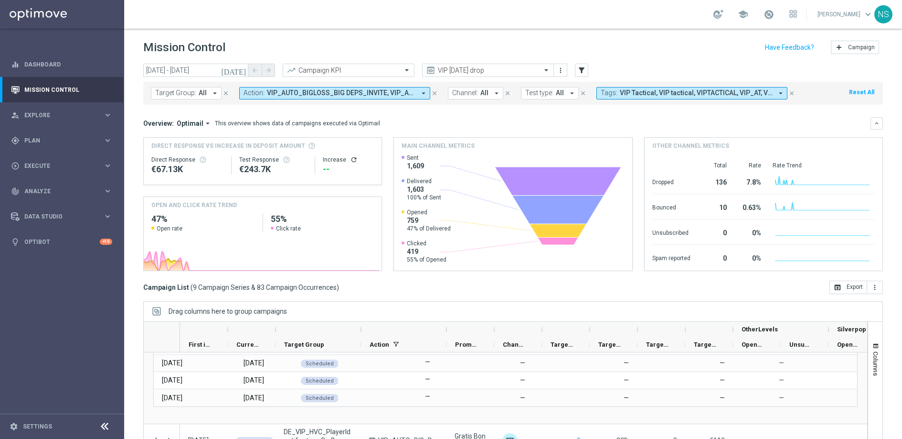
scroll to position [764, 0]
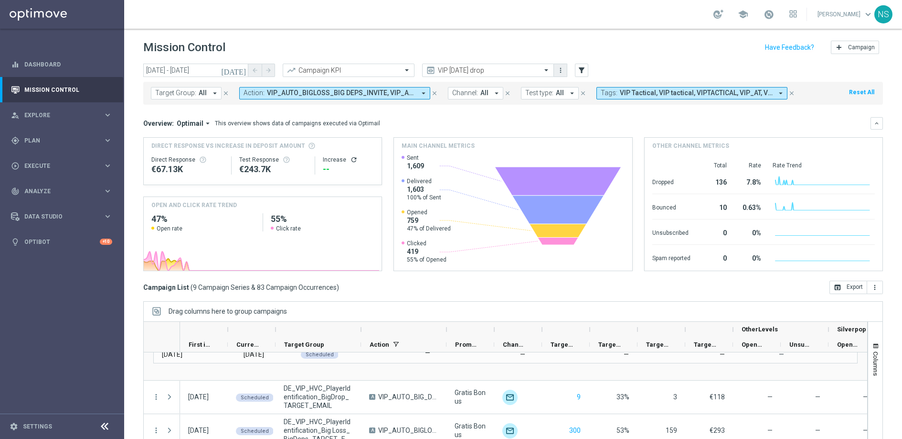
click at [562, 71] on icon "more_vert" at bounding box center [561, 70] width 8 height 8
click at [542, 20] on div "school Nele Sauer keyboard_arrow_down NS" at bounding box center [513, 14] width 778 height 29
click at [514, 70] on input "text" at bounding box center [479, 70] width 102 height 8
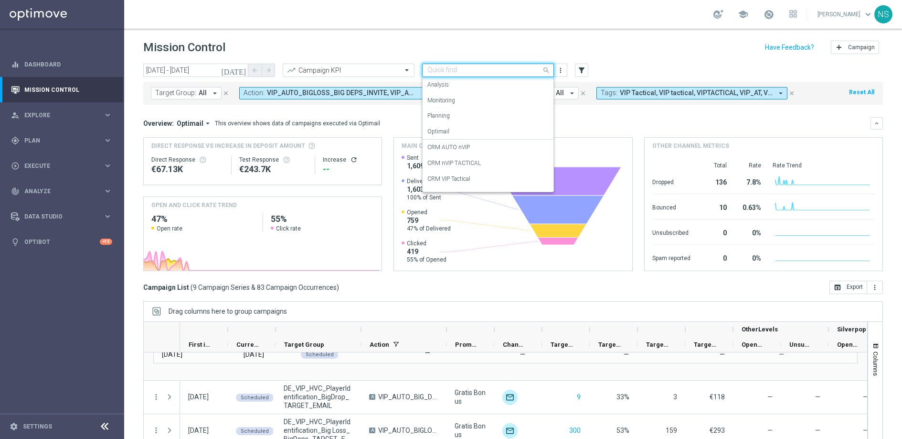
scroll to position [59, 0]
click at [502, 119] on div "CRM VIP Tactical" at bounding box center [488, 120] width 121 height 16
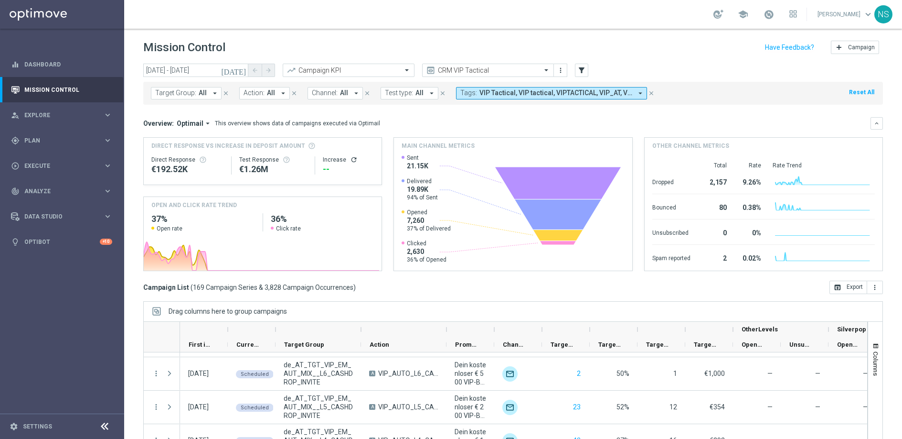
click at [267, 96] on span "All" at bounding box center [271, 93] width 8 height 8
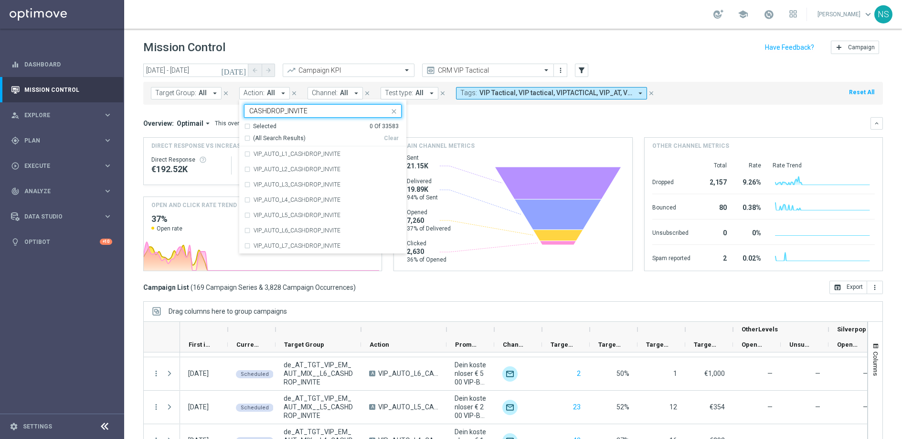
click at [246, 136] on div "(All Search Results)" at bounding box center [314, 138] width 140 height 8
type input "CASHDROP_INVITE"
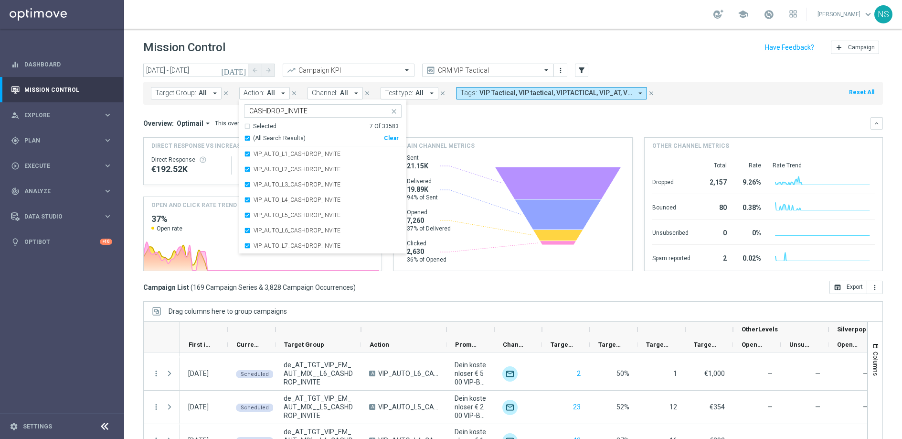
click at [430, 121] on div "Overview: Optimail arrow_drop_down This overview shows data of campaigns execut…" at bounding box center [506, 123] width 727 height 9
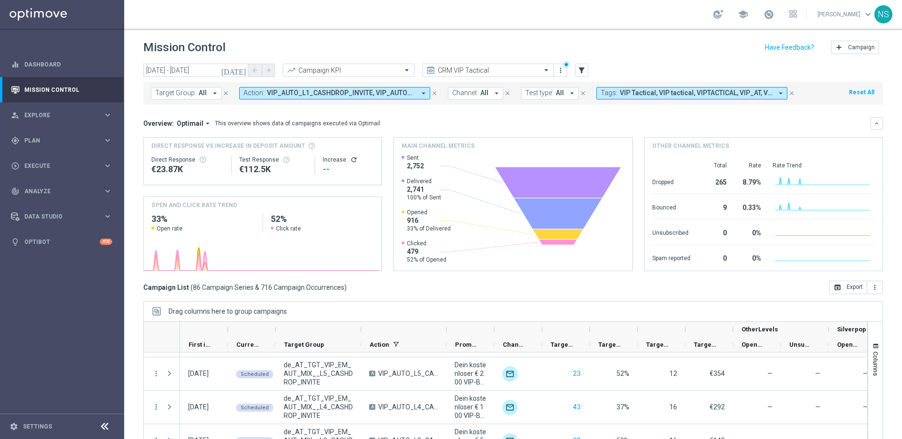
click at [241, 75] on button "today" at bounding box center [234, 71] width 29 height 14
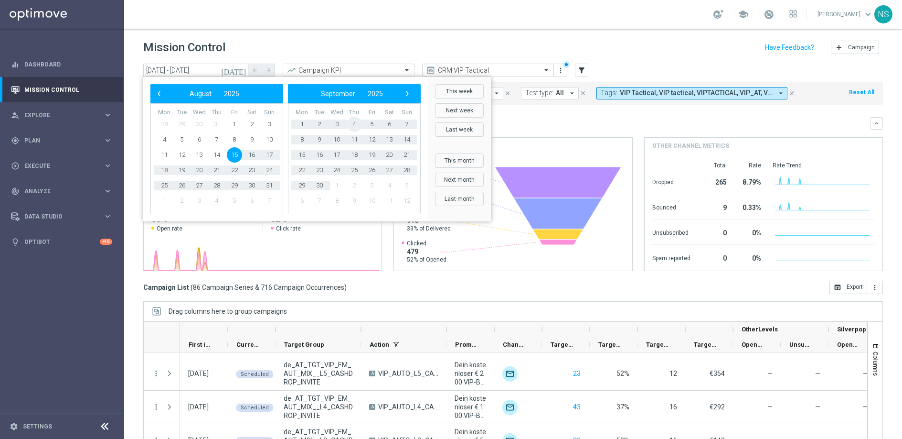
click at [357, 125] on span "4" at bounding box center [354, 124] width 15 height 15
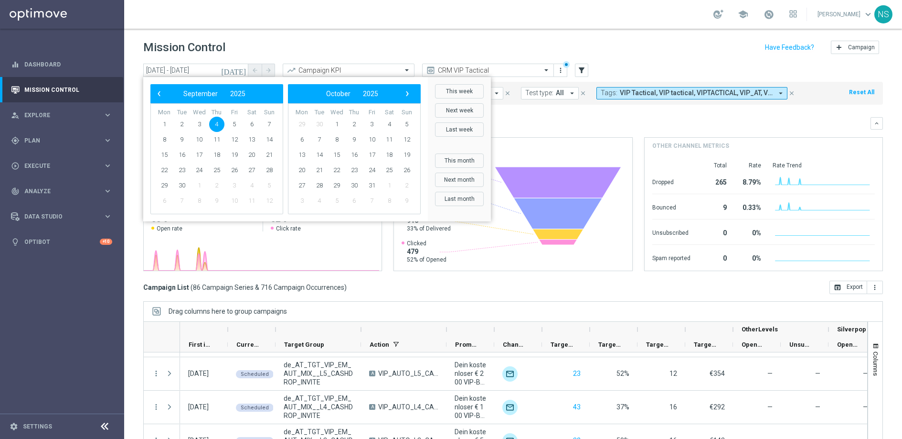
click at [214, 123] on span "4" at bounding box center [216, 124] width 15 height 15
type input "04 Sep 2025 - 04 Sep 2025"
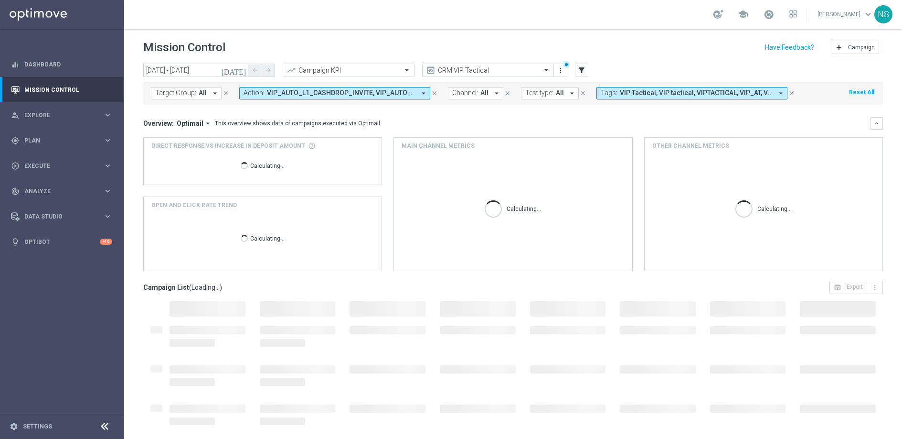
click at [312, 27] on div "school Nele Sauer keyboard_arrow_down NS" at bounding box center [513, 14] width 778 height 29
click at [560, 68] on icon "more_vert" at bounding box center [561, 70] width 8 height 8
click at [566, 98] on div "add" at bounding box center [561, 101] width 14 height 7
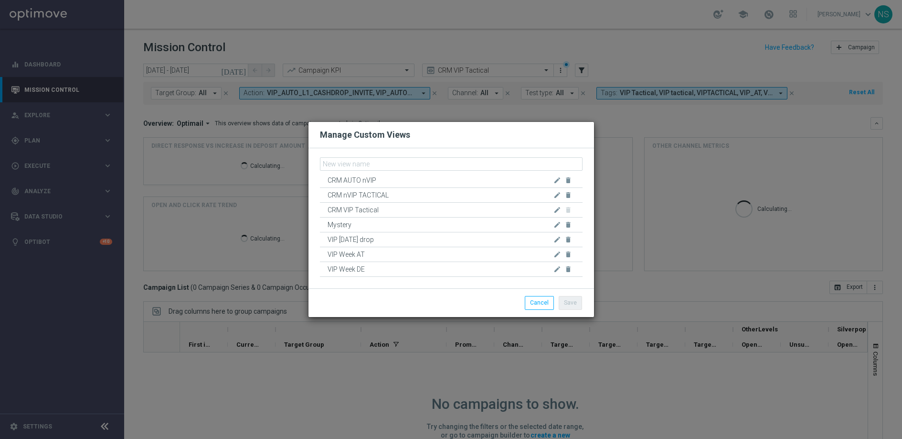
scroll to position [0, 0]
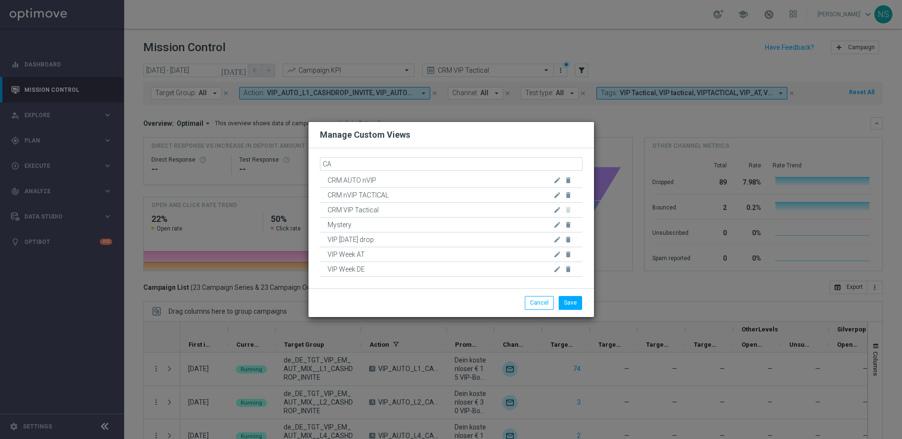
type input "C"
type input "Tuesday CASHDROP VIP"
click at [565, 301] on button "Save" at bounding box center [570, 302] width 23 height 13
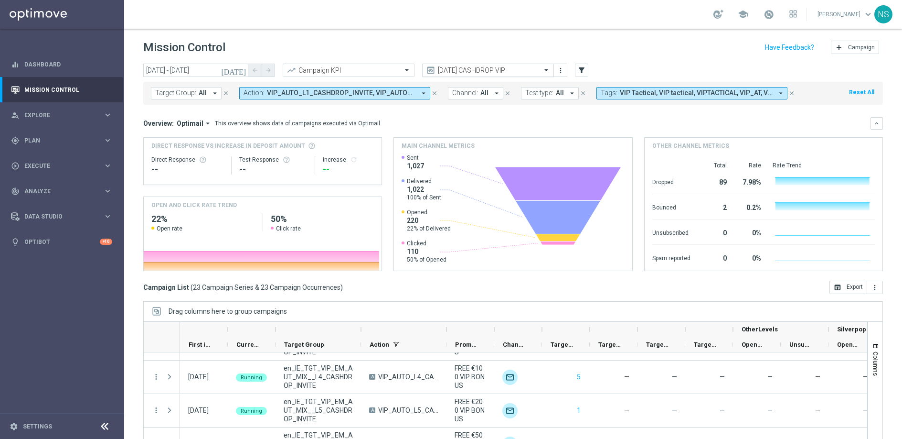
click at [485, 69] on input "text" at bounding box center [479, 70] width 102 height 8
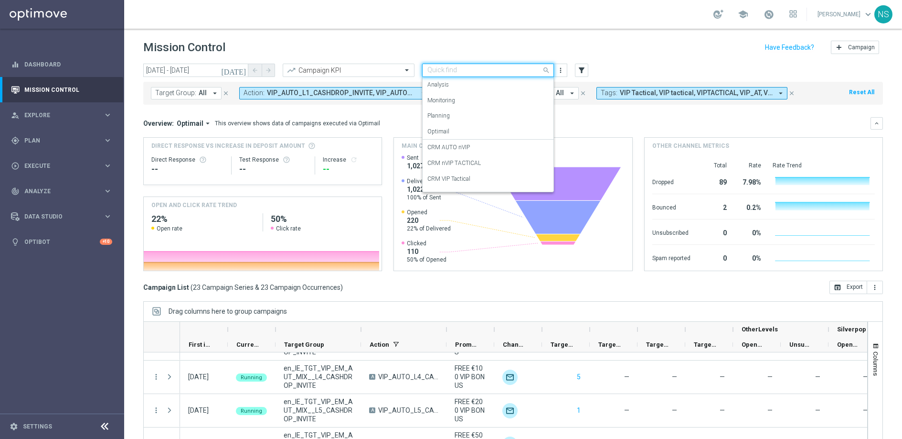
click at [485, 69] on input "text" at bounding box center [479, 70] width 102 height 8
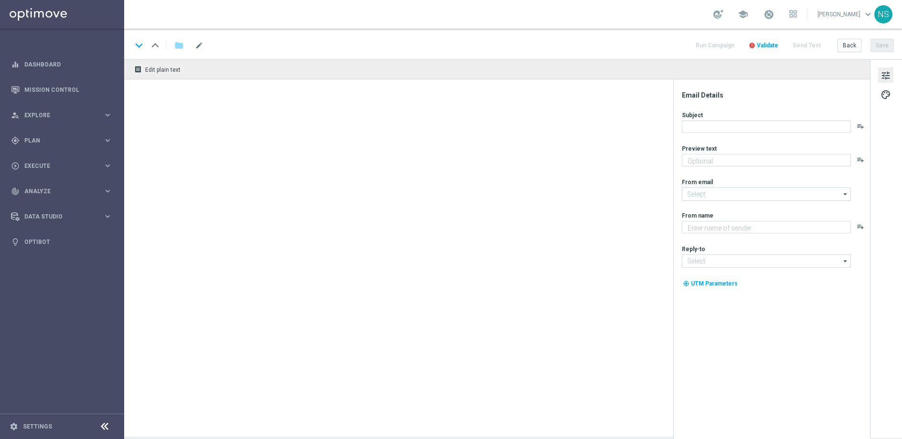
type textarea "Jetzt 10 € Bonus sichern und gratis Blackjack probieren."
type textarea "Millionaires' Club"
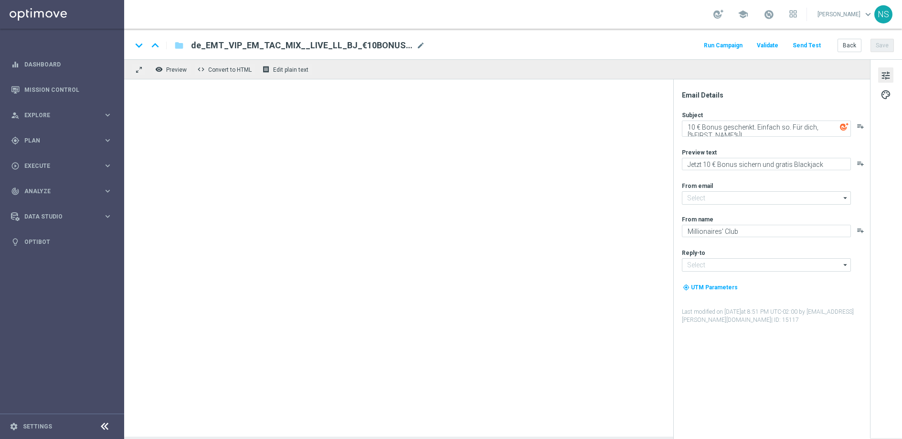
type input "mail@crm.lottoland.com"
type input "vip@lottoland.com"
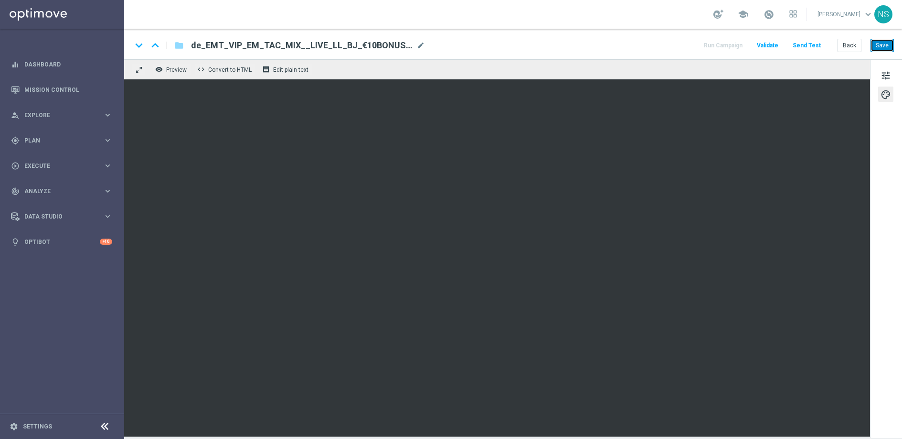
click at [885, 49] on button "Save" at bounding box center [882, 45] width 23 height 13
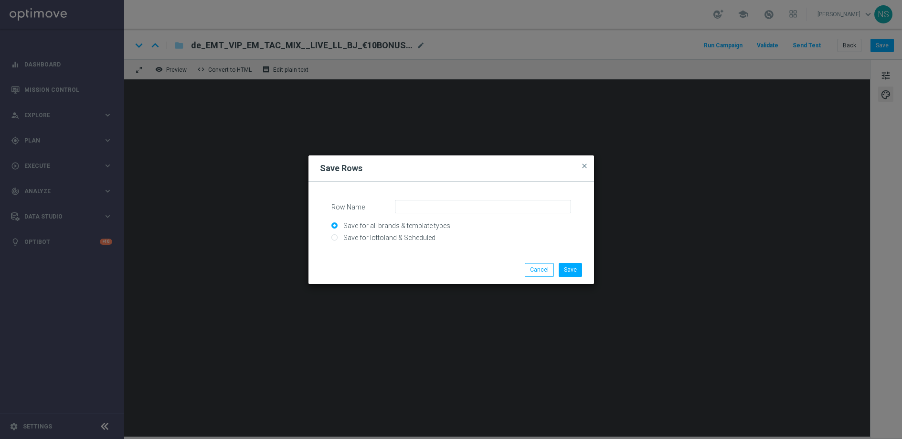
click at [344, 235] on input "Save for lottoland & Scheduled" at bounding box center [452, 241] width 240 height 13
radio input "true"
click at [424, 219] on div "Save for all brands & template types" at bounding box center [452, 224] width 240 height 12
click at [420, 212] on input "Row Name" at bounding box center [483, 206] width 176 height 13
paste input "DE_CRM_VIP_25_25BB"
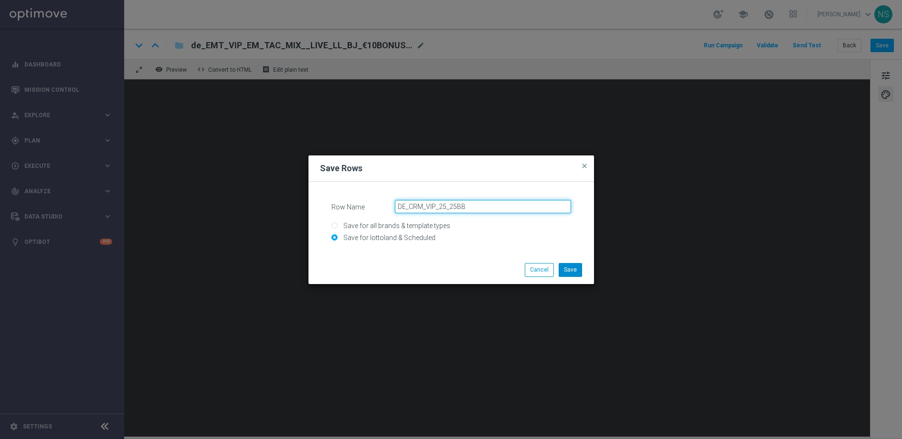
type input "DE_CRM_VIP_25_25BB"
click at [572, 273] on button "Save" at bounding box center [570, 269] width 23 height 13
click at [386, 231] on input "Save for all brands & template types" at bounding box center [452, 229] width 240 height 13
click at [386, 241] on input "Save for lottoland & Scheduled" at bounding box center [452, 241] width 240 height 13
radio input "true"
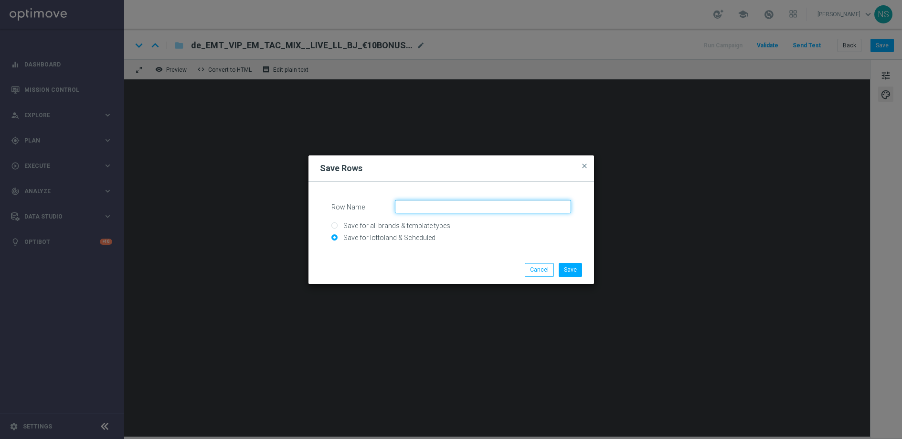
click at [414, 208] on input "Row Name" at bounding box center [483, 206] width 176 height 13
paste input "DE_CRM_VIP_25_25BB"
drag, startPoint x: 409, startPoint y: 207, endPoint x: 388, endPoint y: 206, distance: 21.5
click at [388, 206] on div "DE_CRM_VIP_25_25BB_T&C" at bounding box center [483, 206] width 191 height 13
type input "CRM_VIP_25_25BB_T&C"
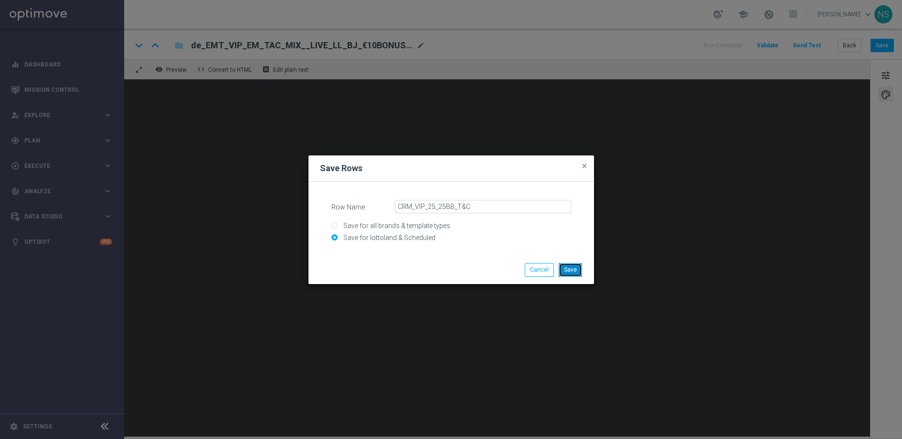
click at [571, 272] on button "Save" at bounding box center [570, 269] width 23 height 13
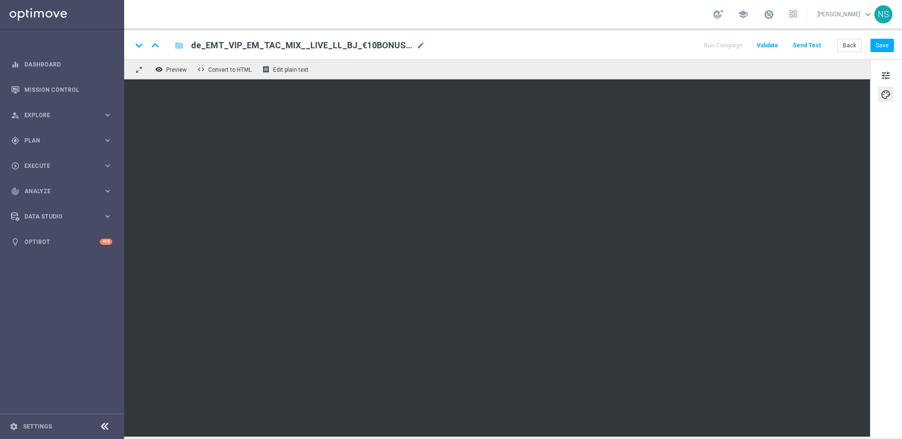
click at [769, 78] on div "remove_red_eye Preview code Convert to HTML receipt Edit plain text" at bounding box center [497, 69] width 746 height 20
click at [883, 49] on button "Save" at bounding box center [882, 45] width 23 height 13
click at [883, 45] on button "Save" at bounding box center [882, 45] width 23 height 13
click at [883, 50] on button "Save" at bounding box center [882, 45] width 23 height 13
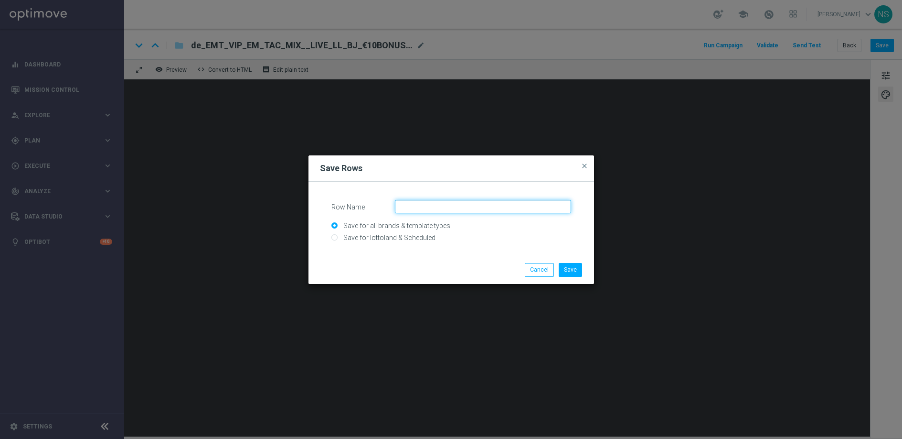
click at [463, 210] on input "Row Name" at bounding box center [483, 206] width 176 height 13
paste input "AT_CRM_VIP_25_25BB"
type input "AT_CRM_VIP_25_25BB"
click at [395, 236] on input "Save for lottoland & Scheduled" at bounding box center [452, 241] width 240 height 13
radio input "true"
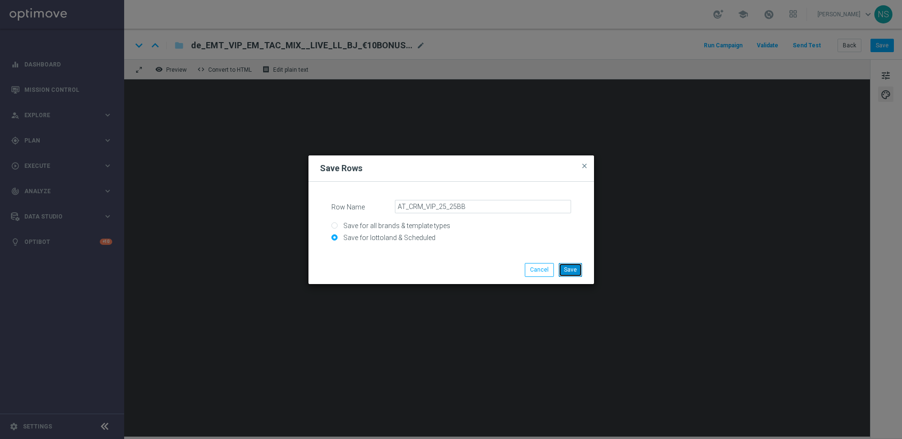
click at [571, 272] on button "Save" at bounding box center [570, 269] width 23 height 13
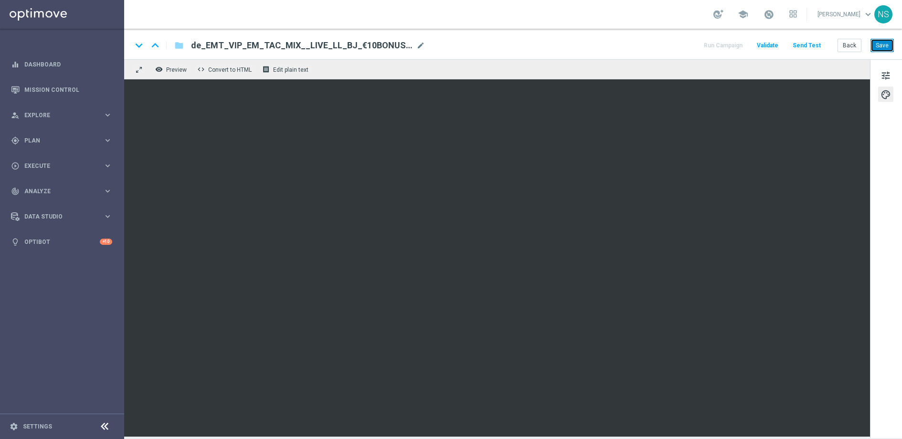
click at [882, 43] on button "Save" at bounding box center [882, 45] width 23 height 13
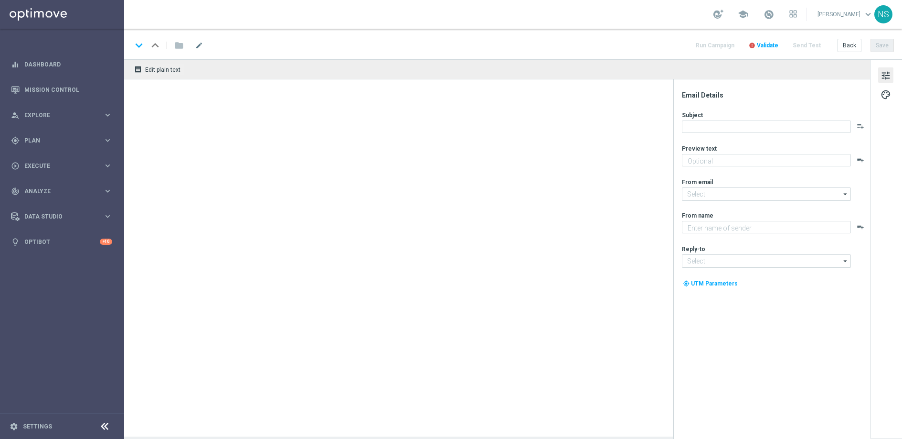
type textarea "Jetzt 10 € Bonus sichern und gratis Blackjack probieren."
type input "[EMAIL_ADDRESS][DOMAIN_NAME]"
type textarea "Millionaires' Club"
type input "[EMAIL_ADDRESS][DOMAIN_NAME]"
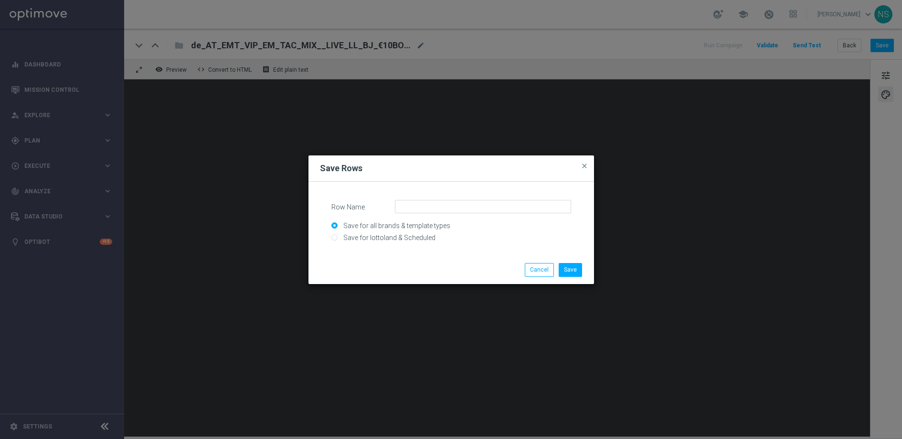
click at [405, 240] on input "Save for lottoland & Scheduled" at bounding box center [452, 241] width 240 height 13
radio input "true"
click at [419, 205] on input "Row Name" at bounding box center [483, 206] width 176 height 13
paste input "AT_CRM_VIP_25_25BB"
type input "AT_CRM_VIP_25_25BB"
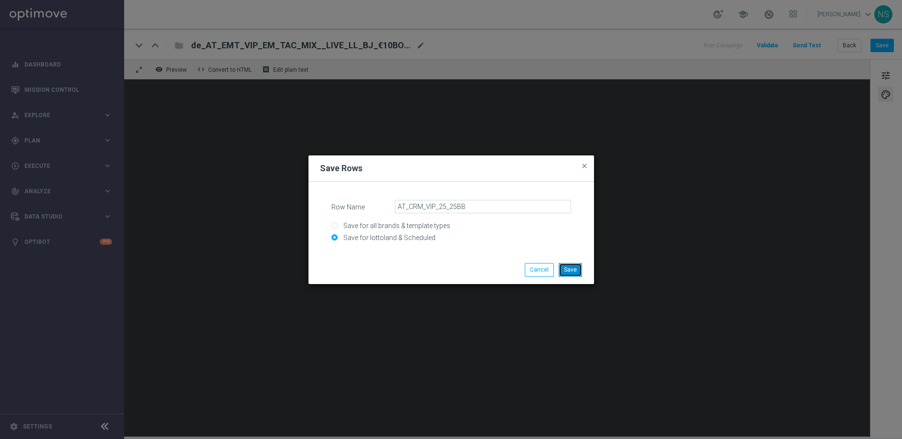
click at [573, 268] on button "Save" at bounding box center [570, 269] width 23 height 13
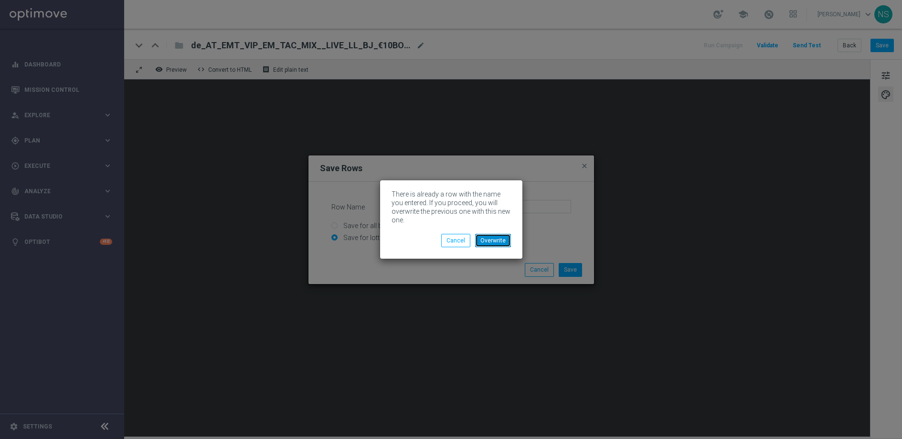
click at [488, 235] on button "Overwrite" at bounding box center [493, 240] width 36 height 13
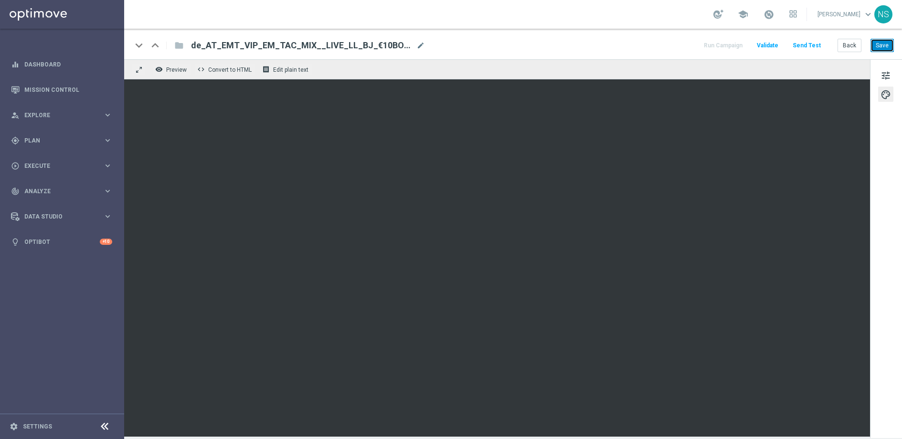
click at [888, 45] on button "Save" at bounding box center [882, 45] width 23 height 13
click at [886, 47] on button "Save" at bounding box center [882, 45] width 23 height 13
click at [883, 47] on button "Save" at bounding box center [882, 45] width 23 height 13
